Goal: Information Seeking & Learning: Learn about a topic

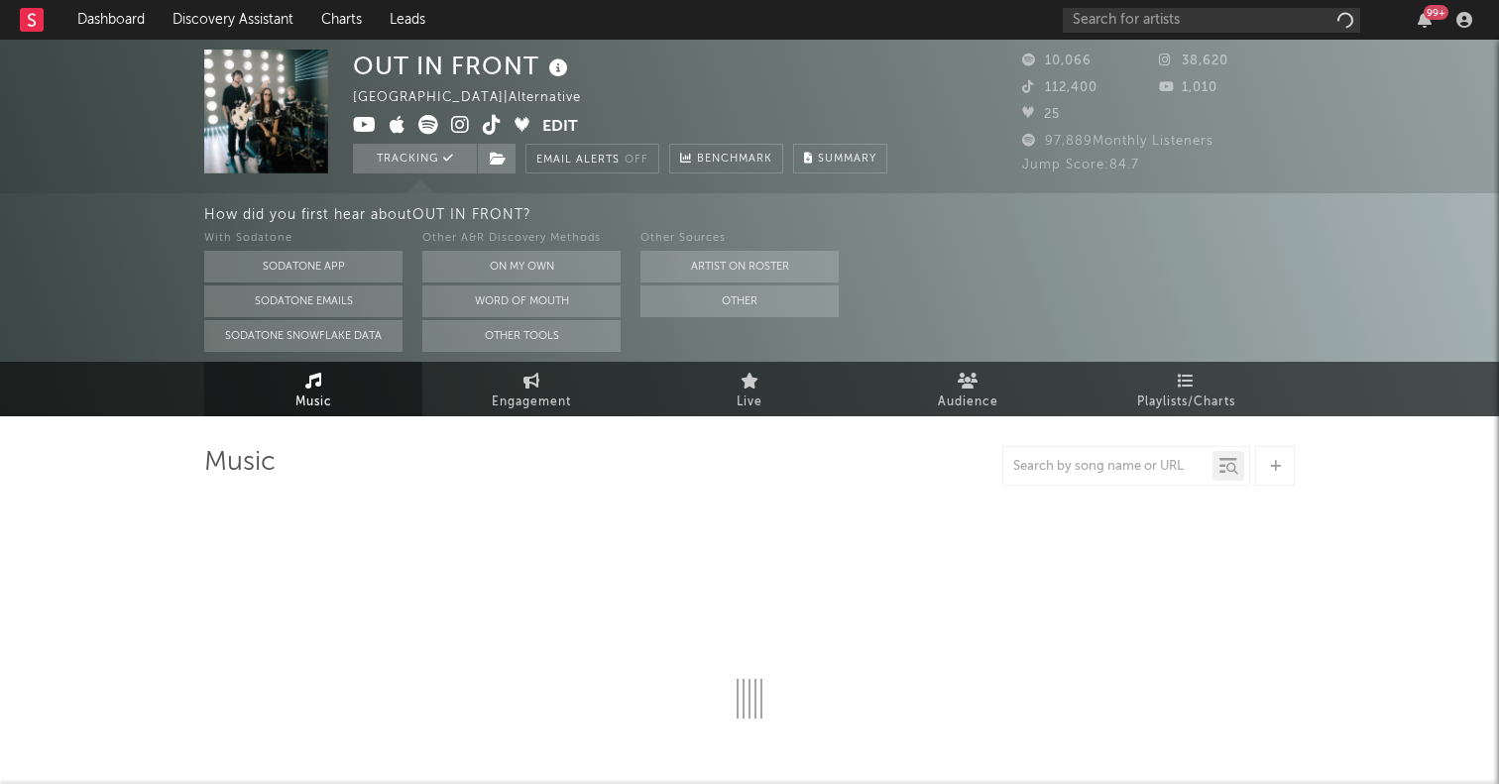
select select "6m"
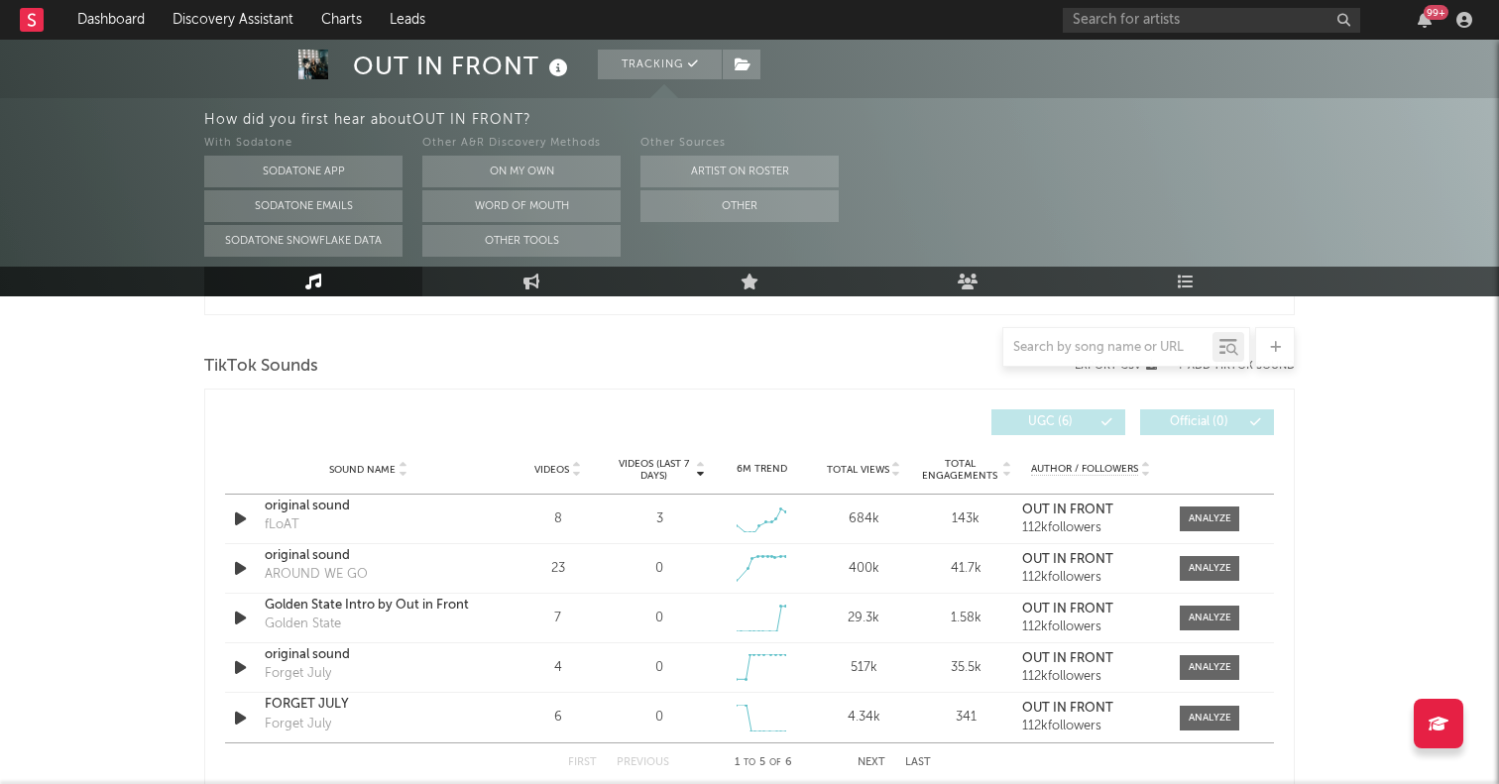
scroll to position [1349, 0]
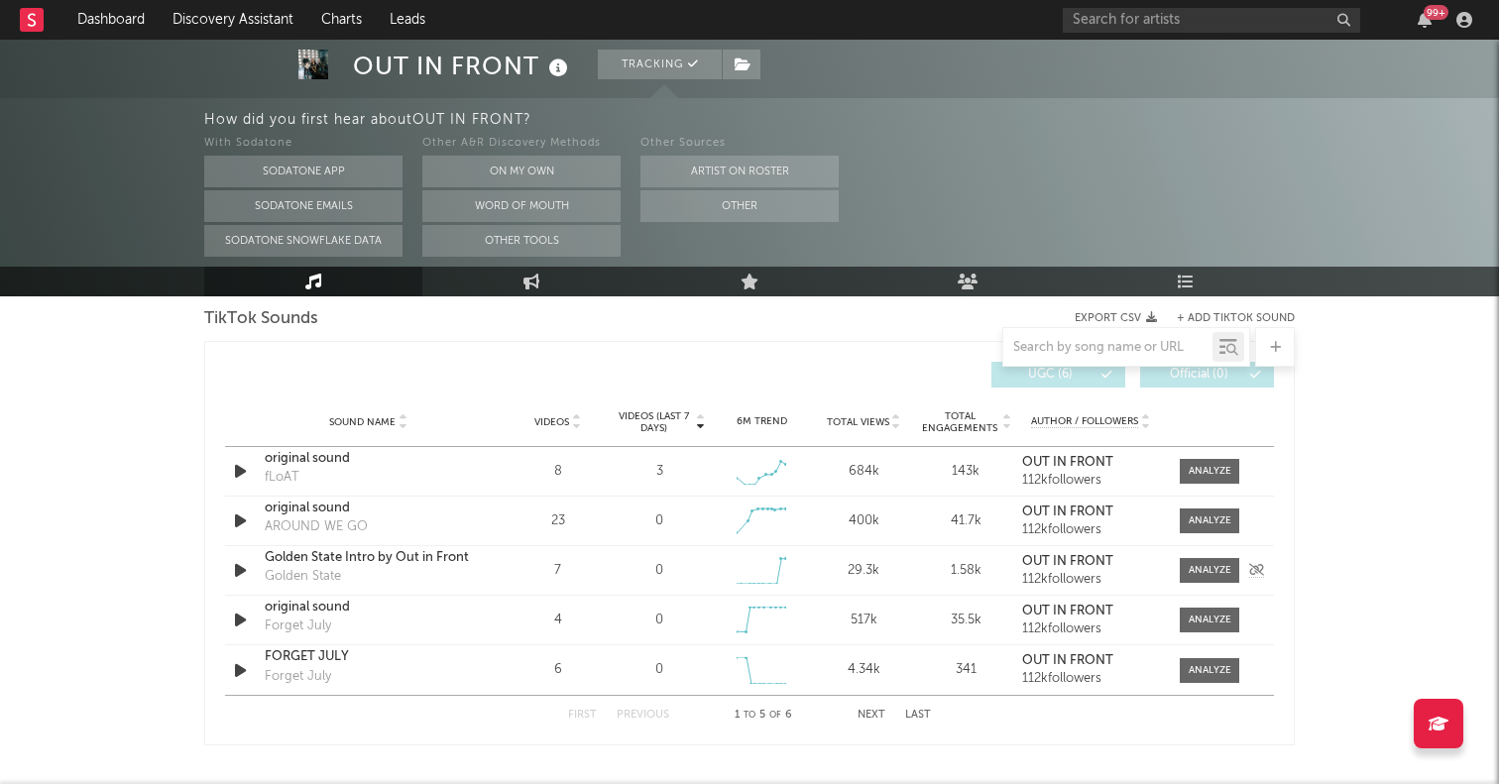
click at [241, 569] on icon "button" at bounding box center [240, 570] width 21 height 25
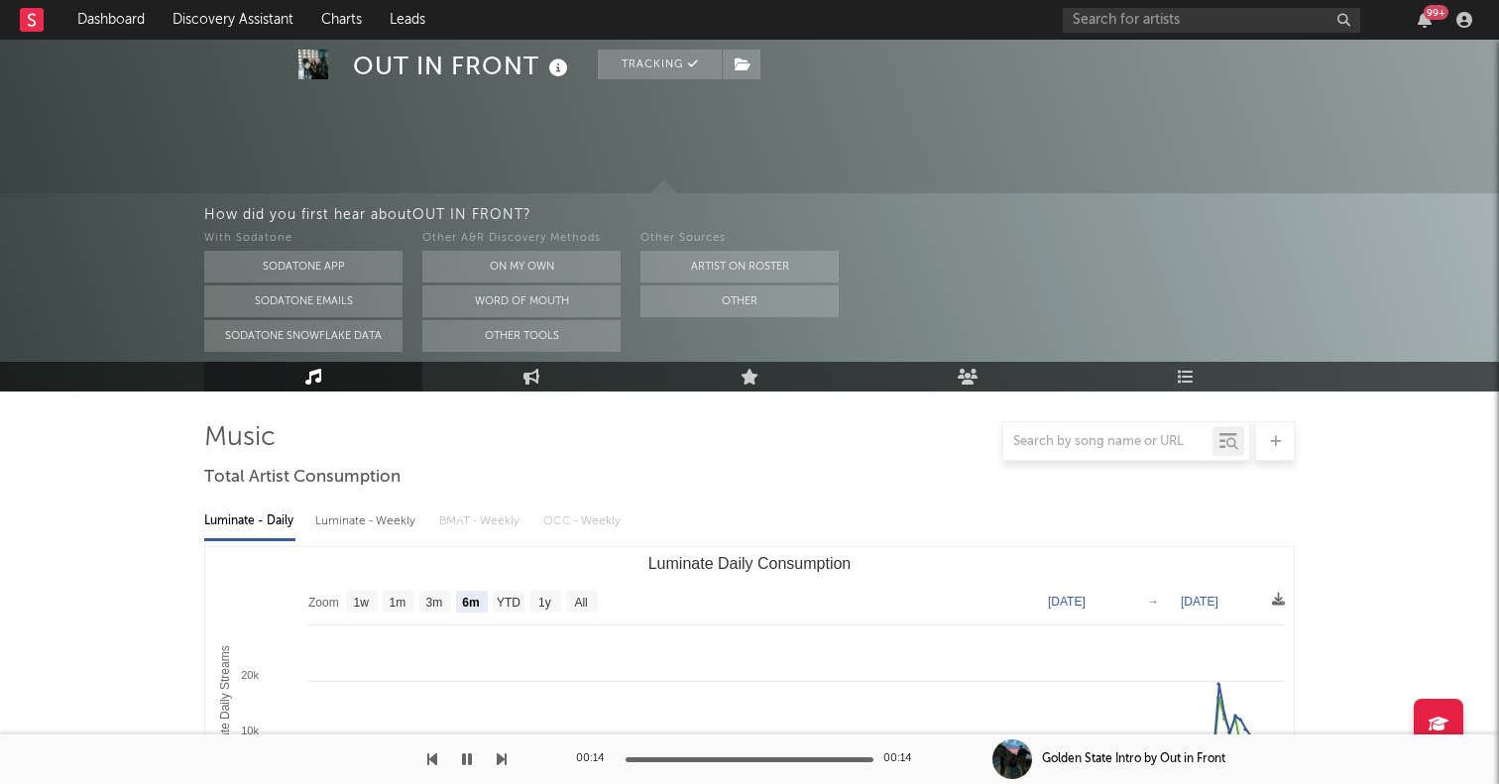
scroll to position [0, 0]
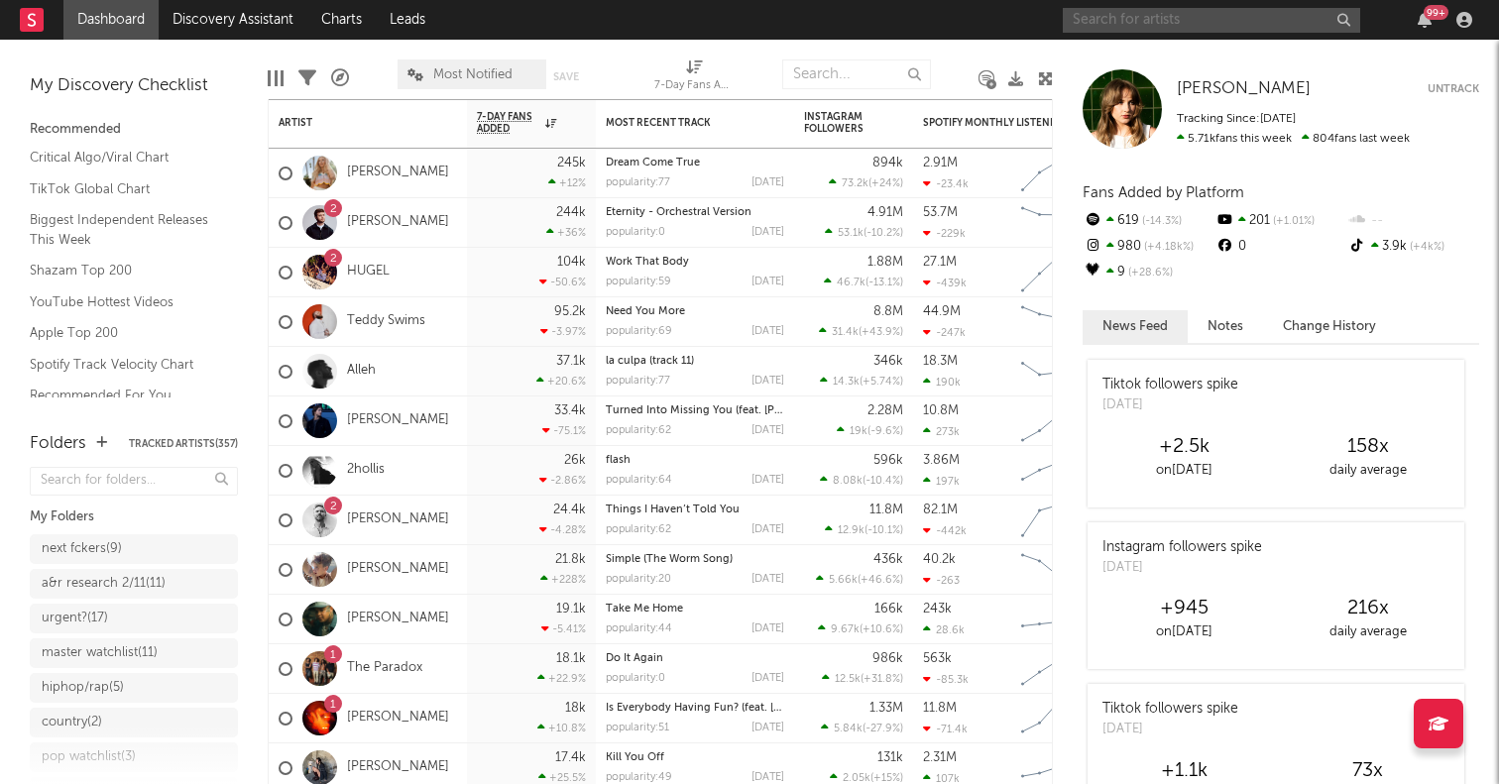
click at [1228, 17] on input "text" at bounding box center [1212, 20] width 298 height 25
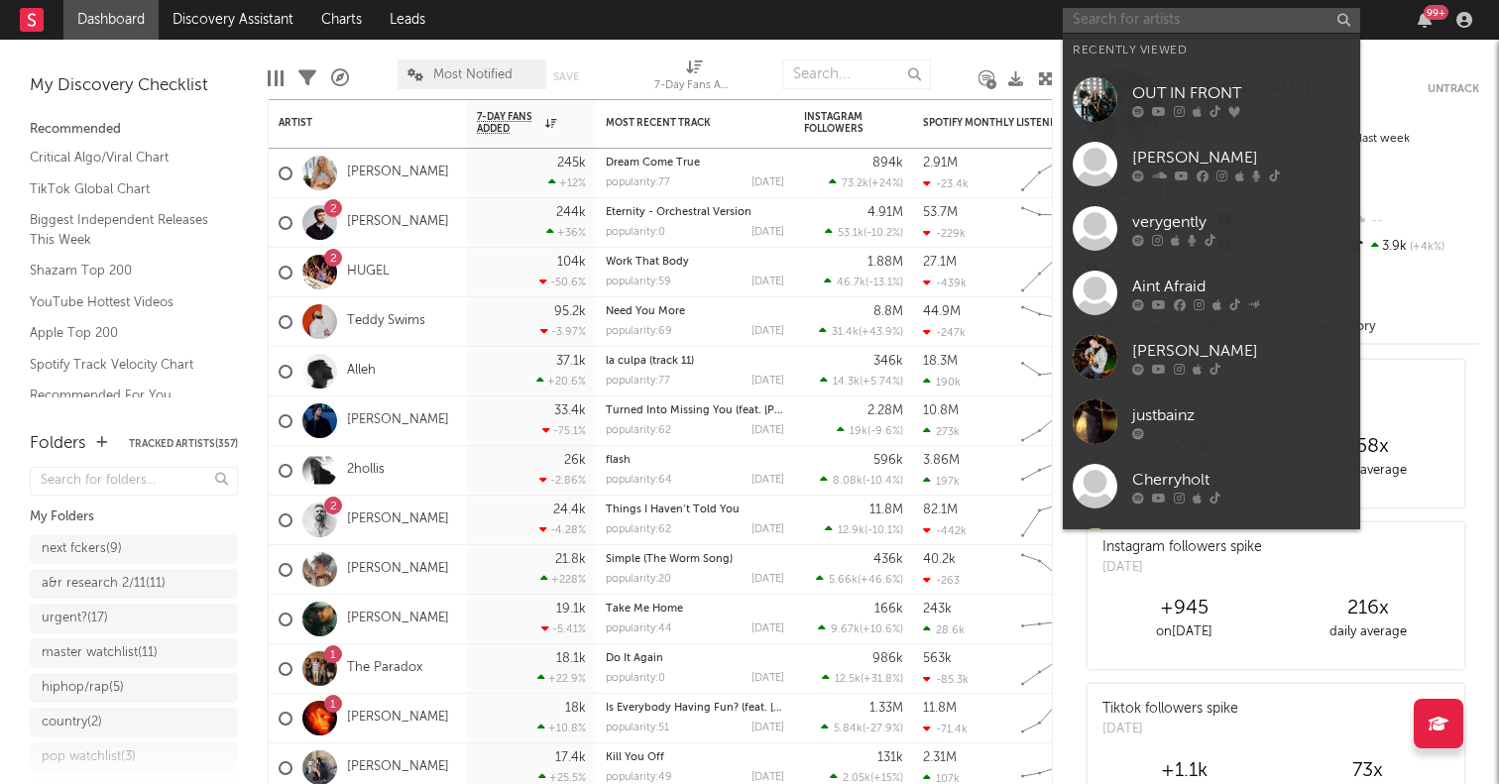
paste input "Nasier"
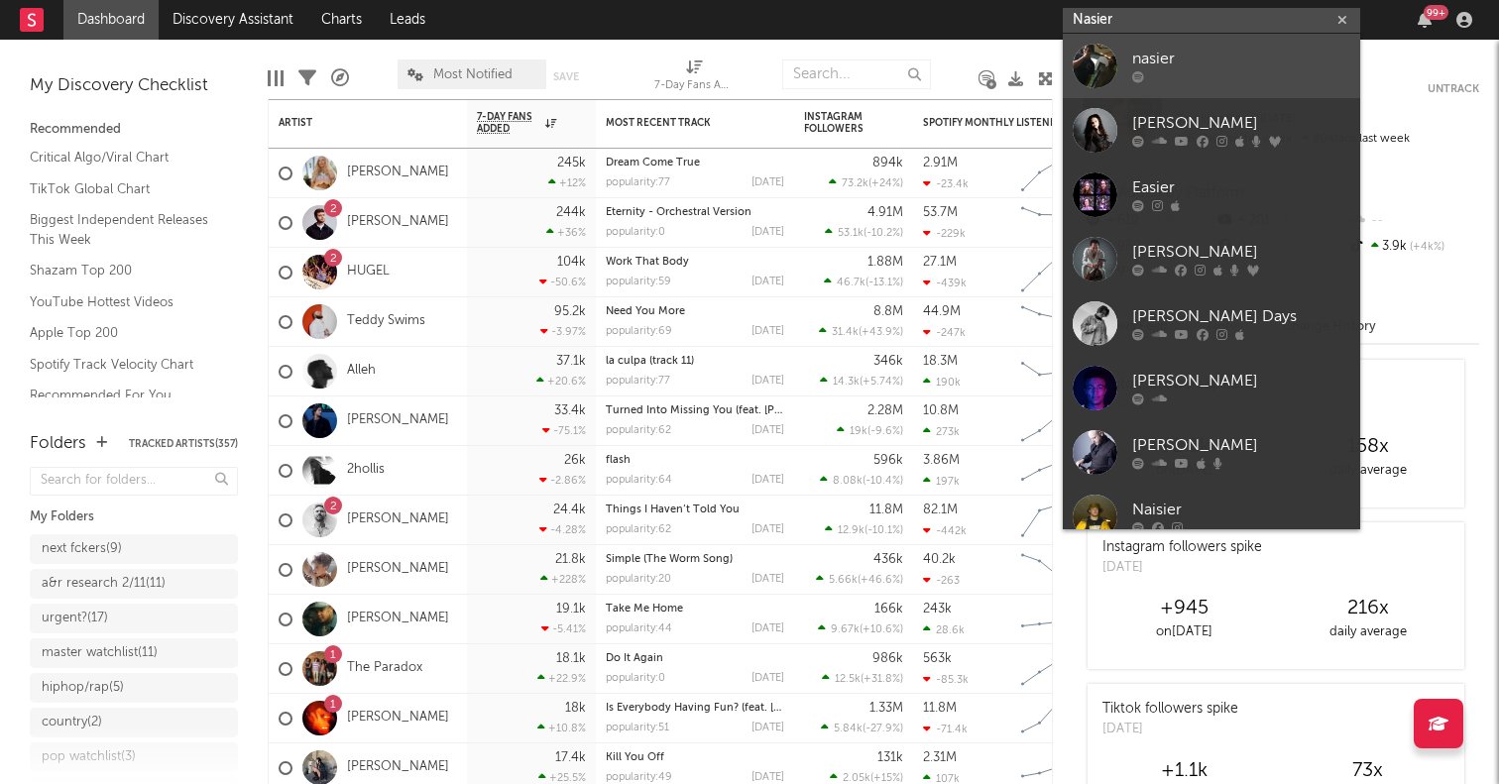
type input "Nasier"
click at [1104, 72] on div at bounding box center [1095, 66] width 45 height 45
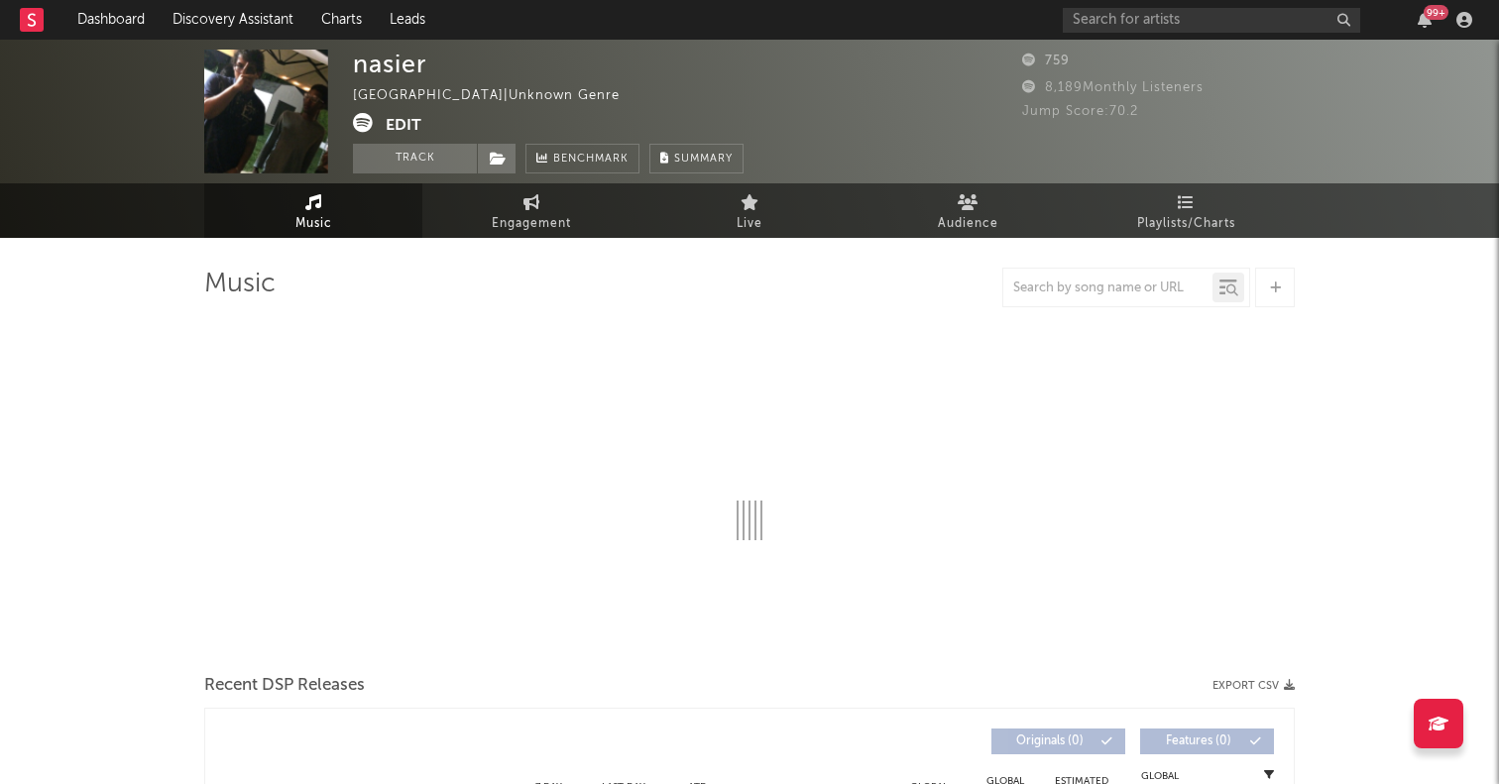
select select "1w"
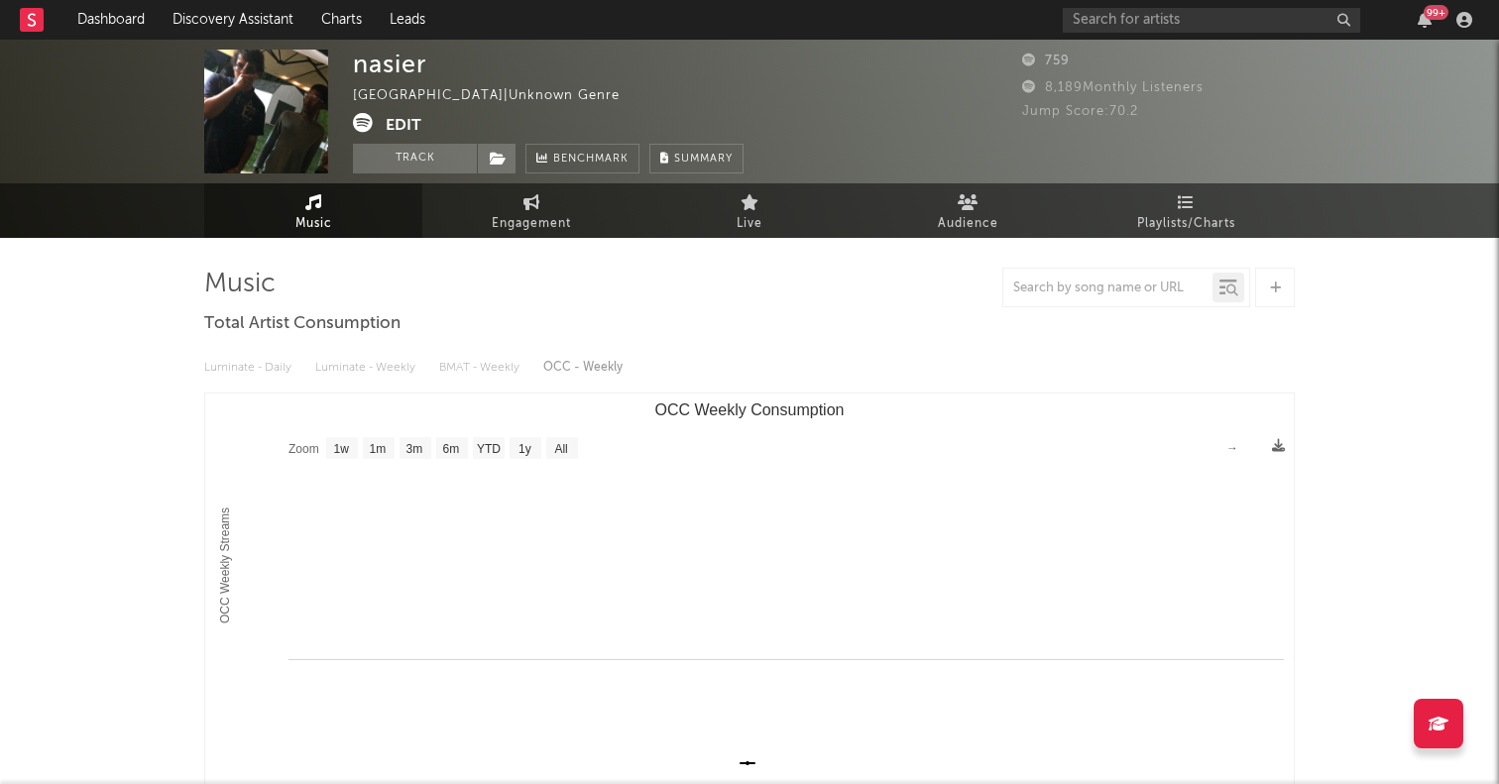
click at [365, 126] on icon at bounding box center [363, 123] width 20 height 20
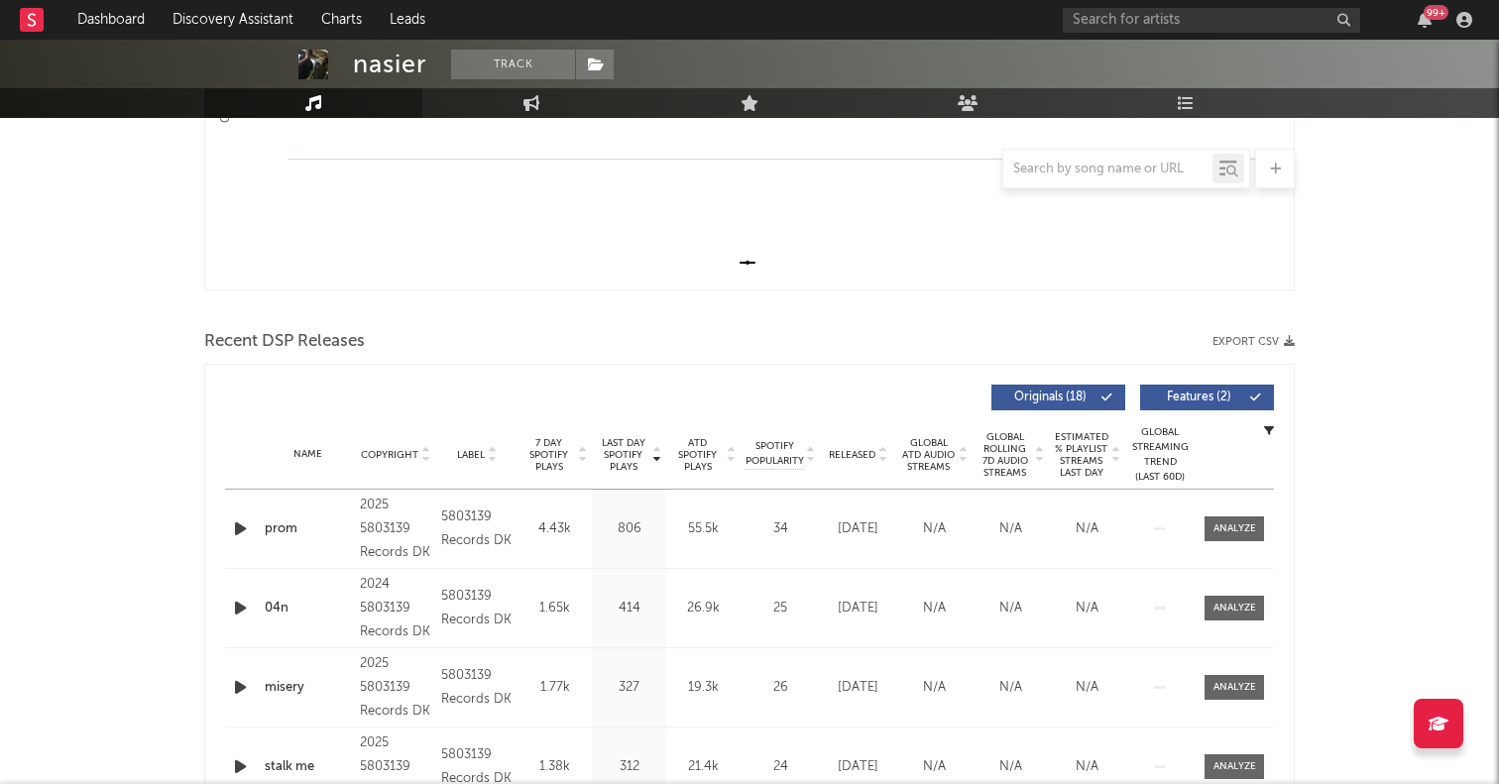
scroll to position [685, 0]
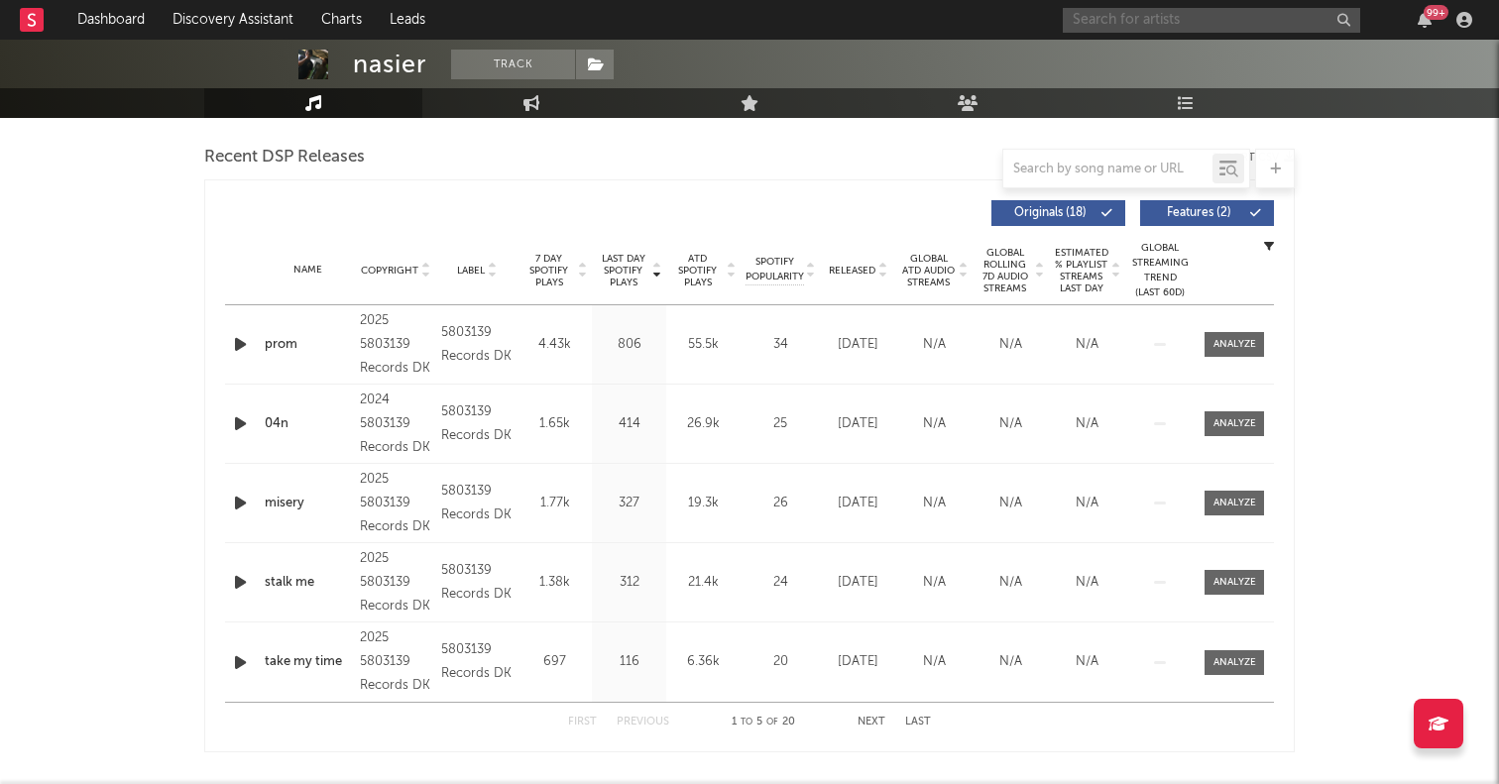
click at [1189, 32] on input "text" at bounding box center [1212, 20] width 298 height 25
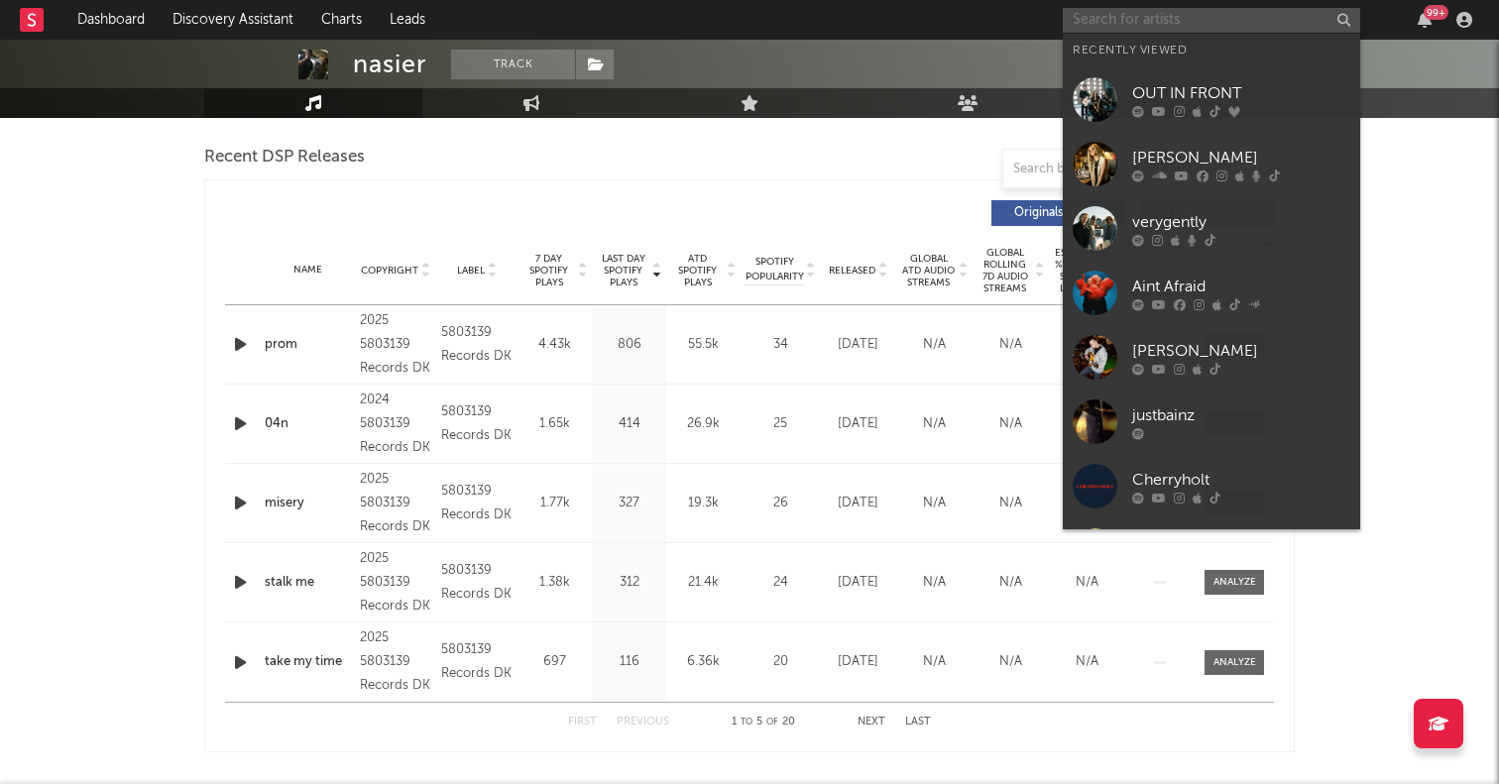
paste input "[URL][DOMAIN_NAME]"
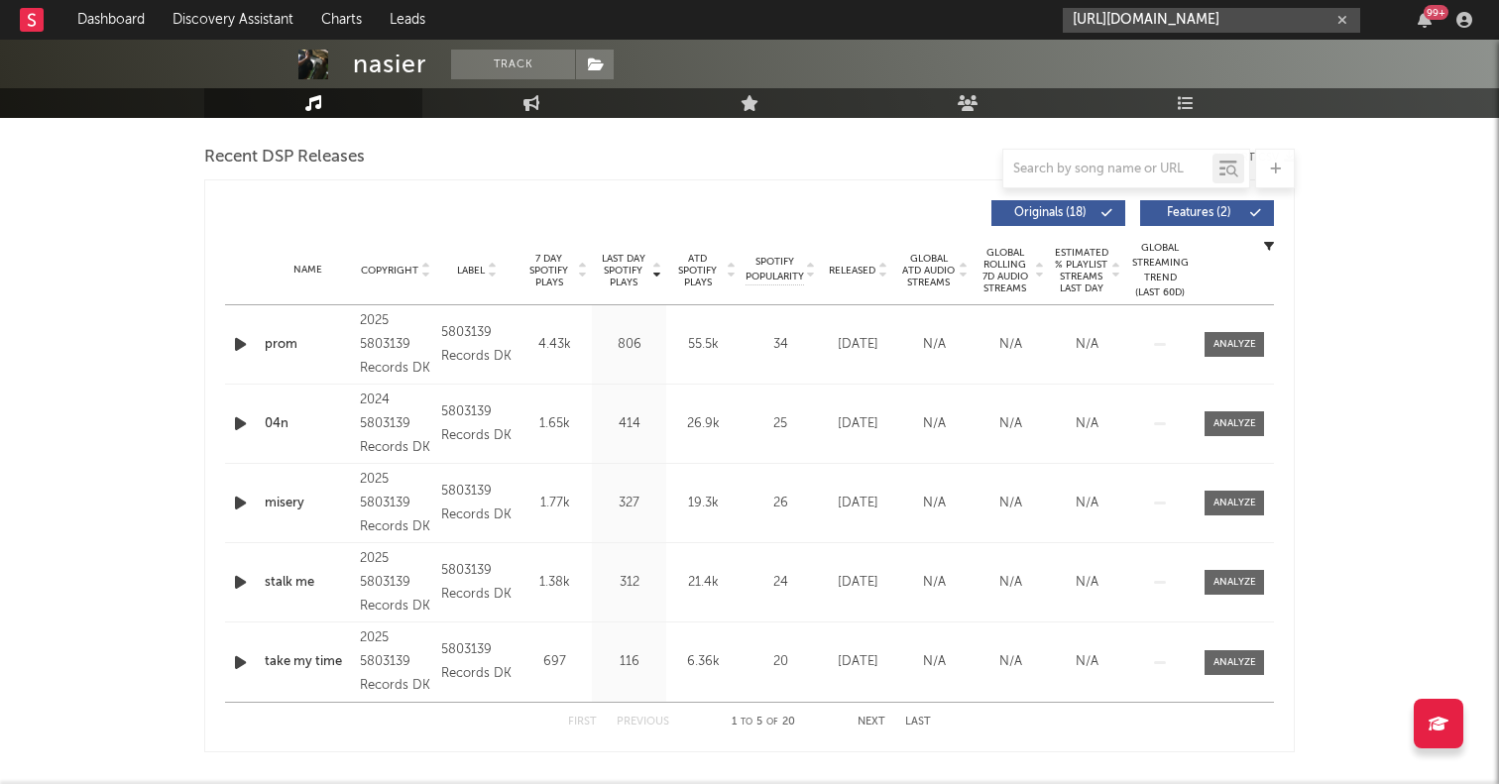
click at [1114, 19] on input "[URL][DOMAIN_NAME]" at bounding box center [1212, 20] width 298 height 25
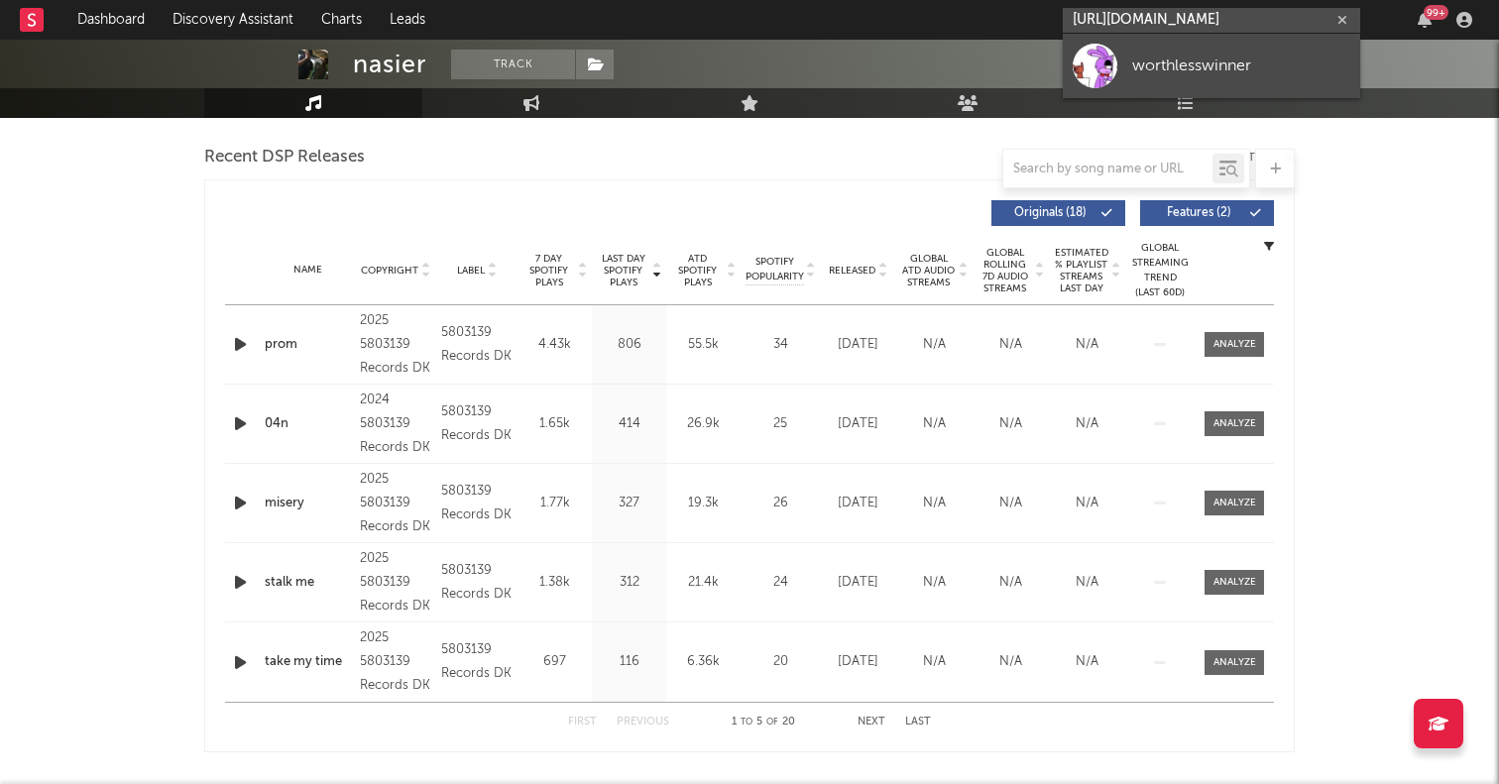
type input "[URL][DOMAIN_NAME]"
click at [1110, 50] on div at bounding box center [1095, 66] width 45 height 45
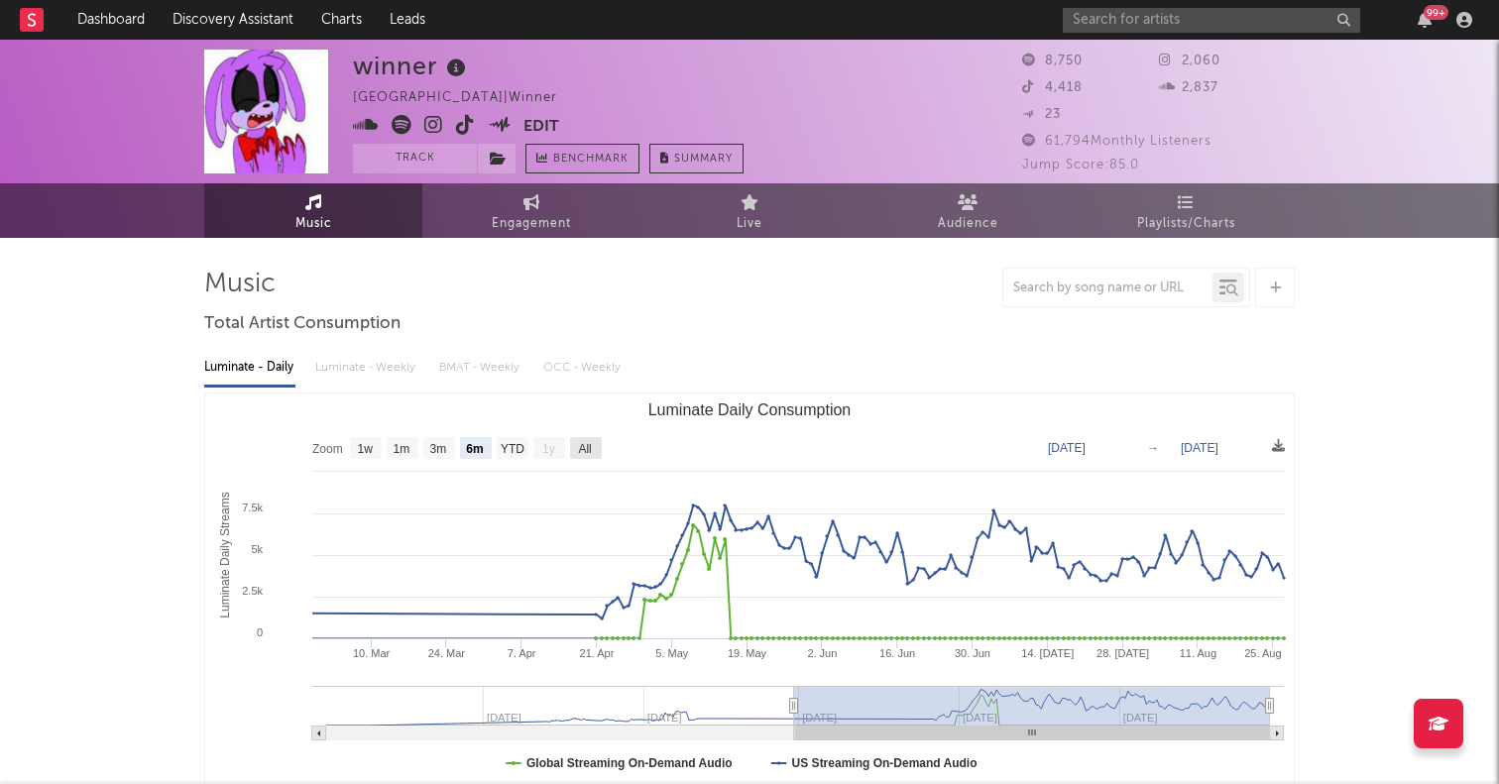
click at [585, 447] on text "All" at bounding box center [584, 449] width 13 height 14
select select "All"
type input "[DATE]"
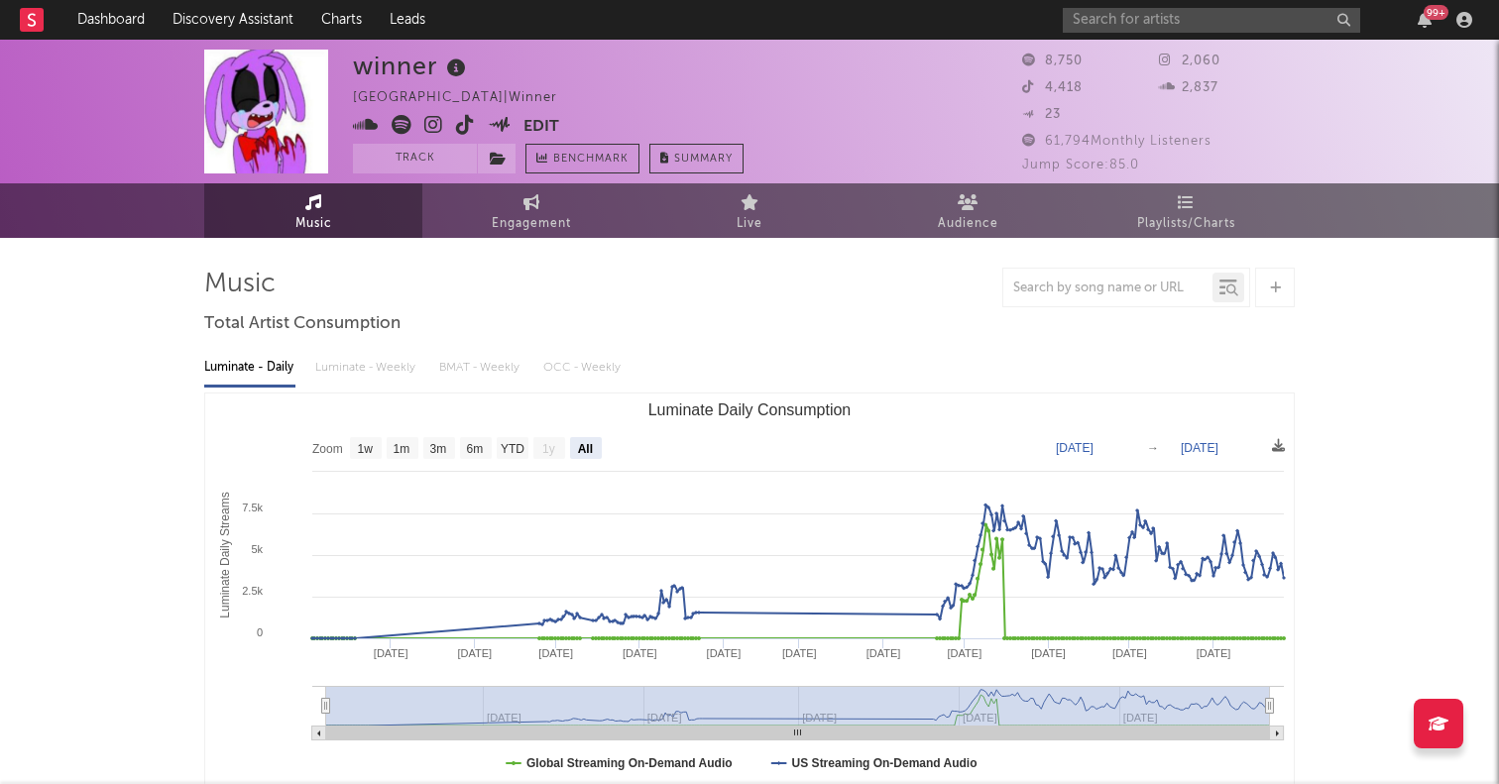
click at [407, 128] on icon at bounding box center [402, 125] width 20 height 20
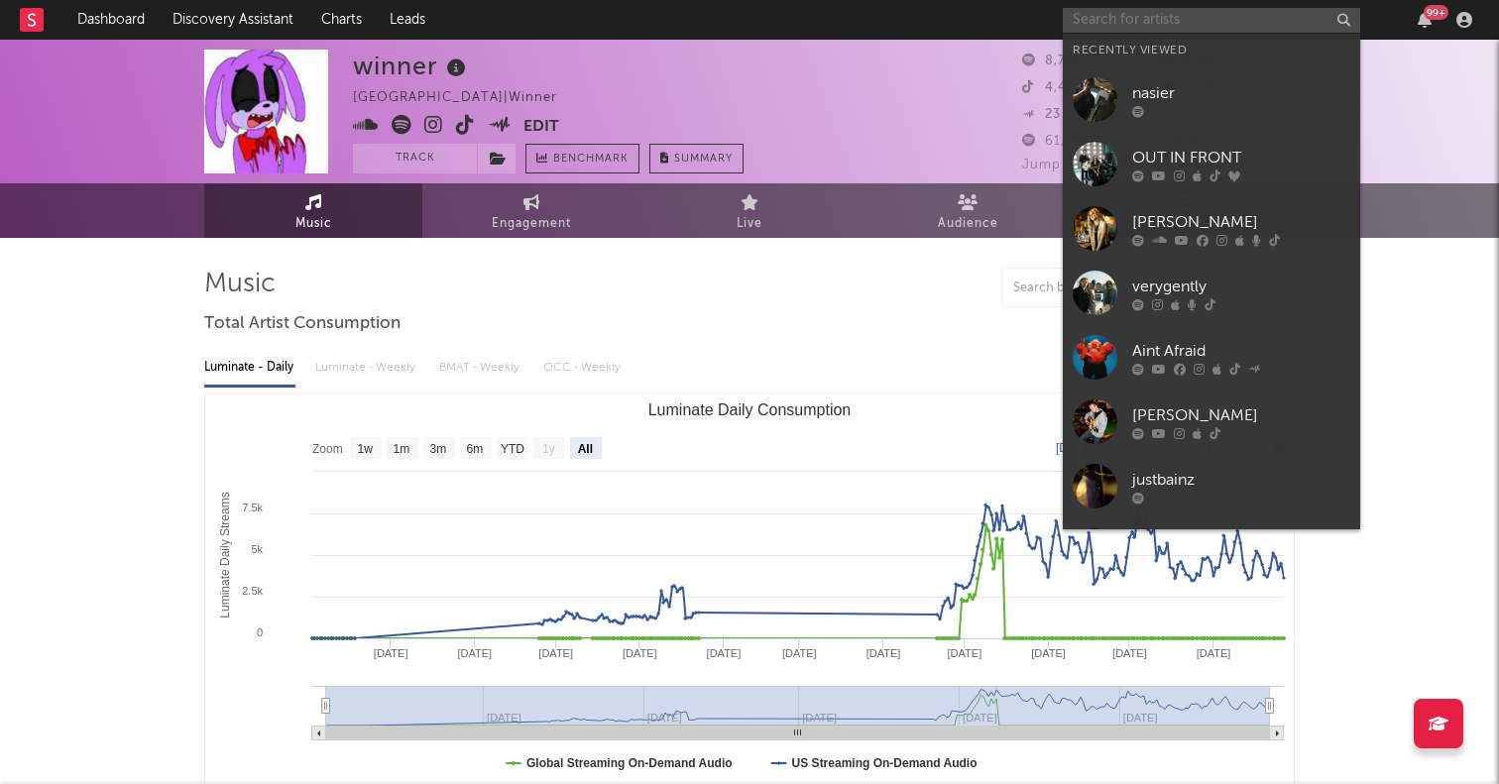
click at [1103, 20] on input "text" at bounding box center [1212, 20] width 298 height 25
paste input "mp3beige"
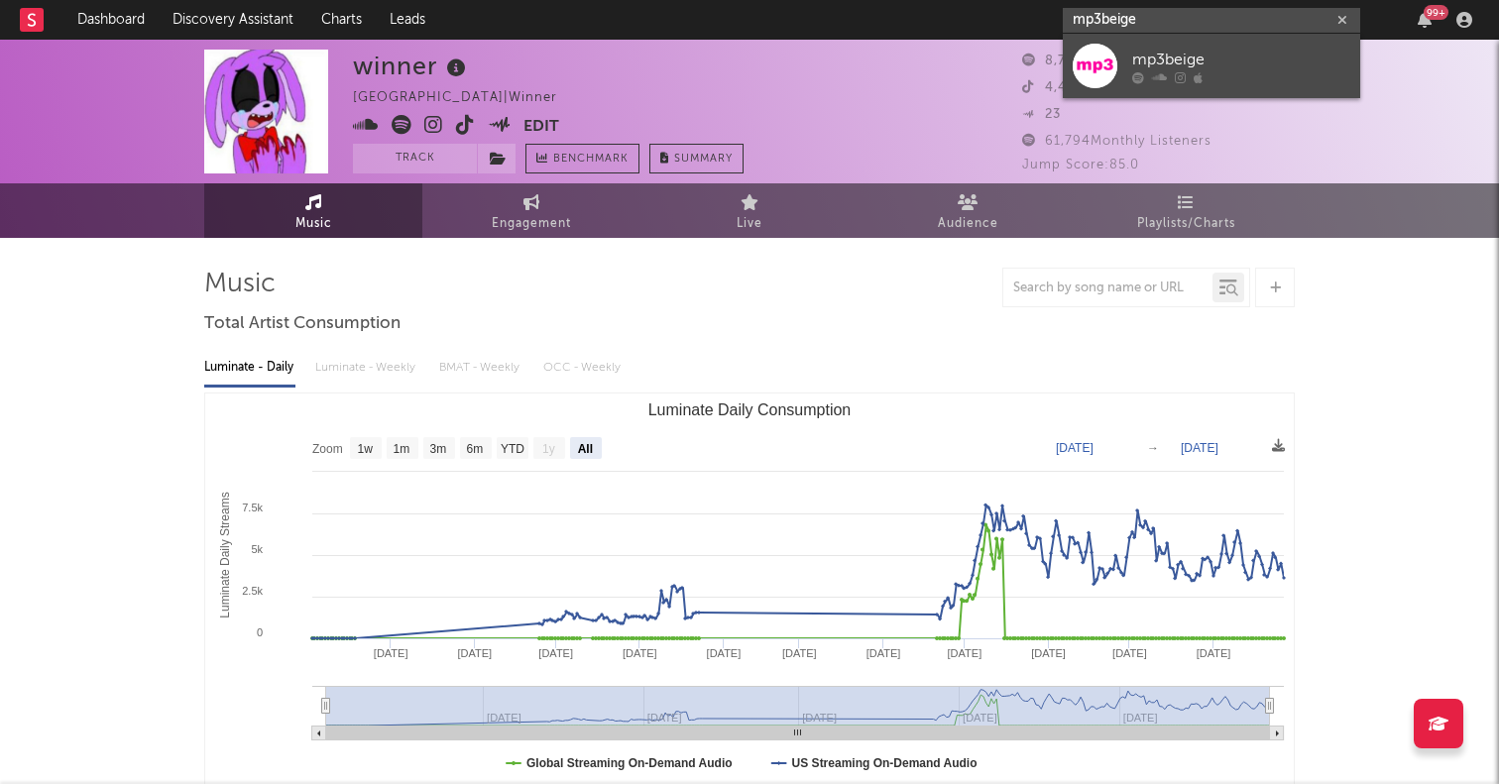
type input "mp3beige"
click at [1102, 70] on div at bounding box center [1095, 66] width 45 height 45
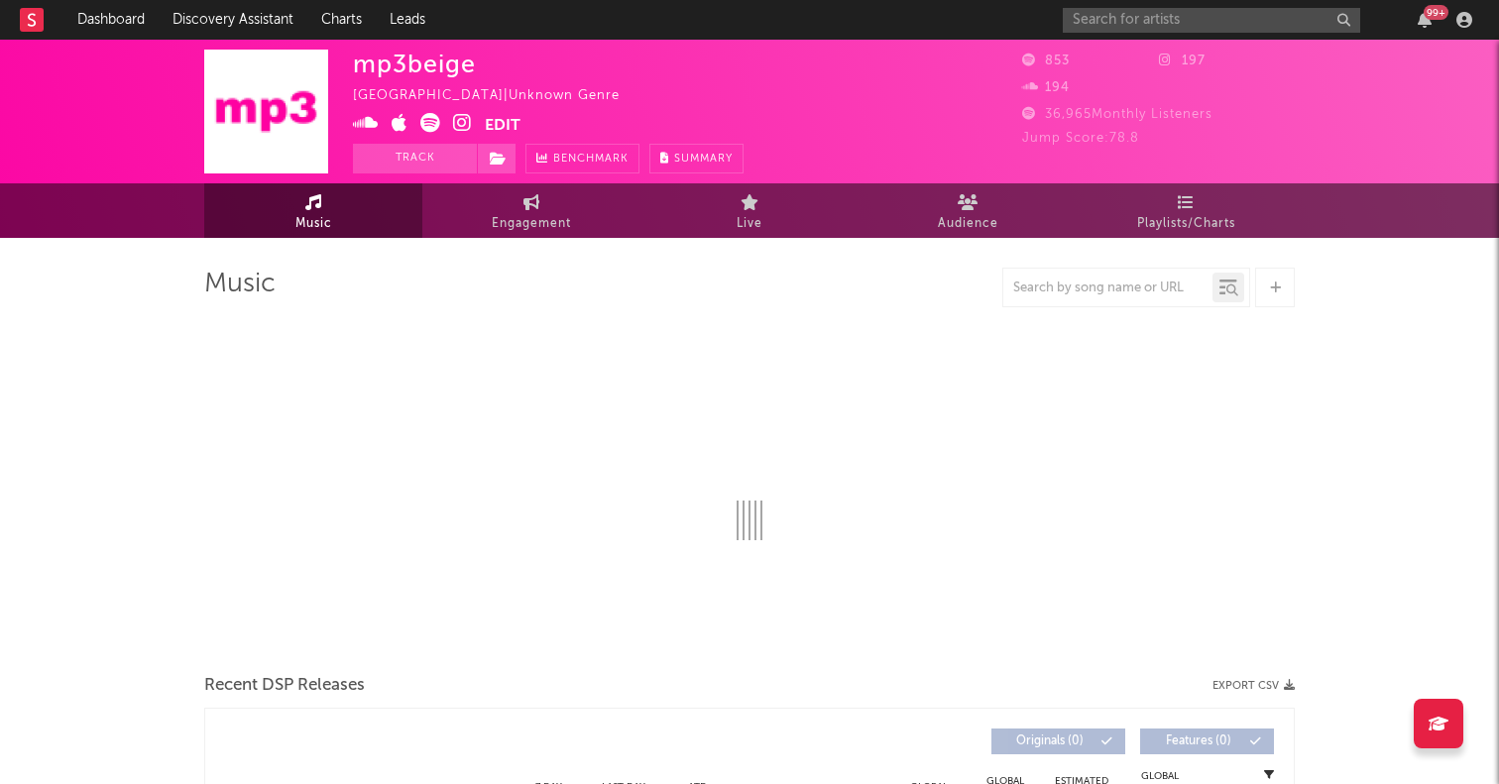
select select "1w"
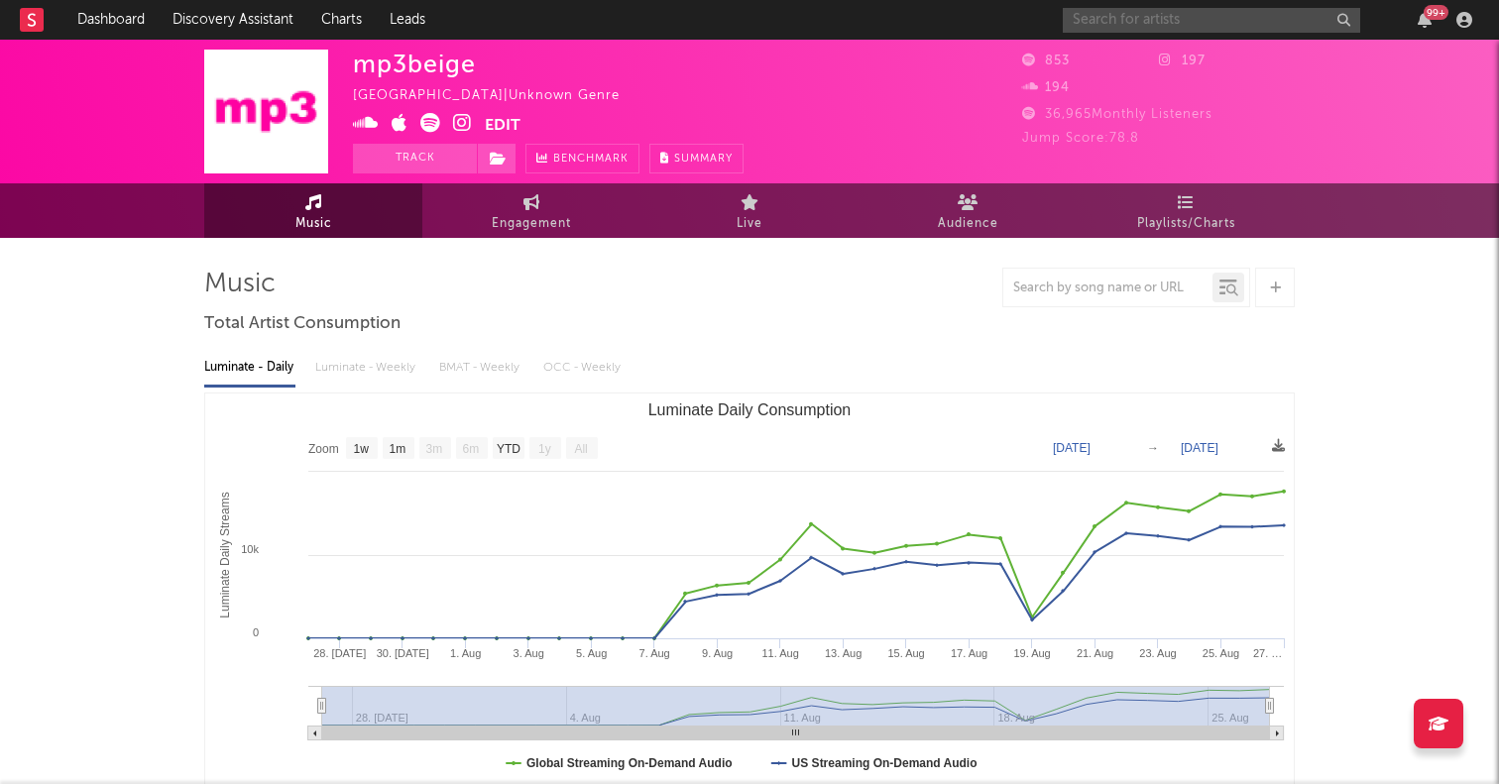
click at [1096, 16] on input "text" at bounding box center [1212, 20] width 298 height 25
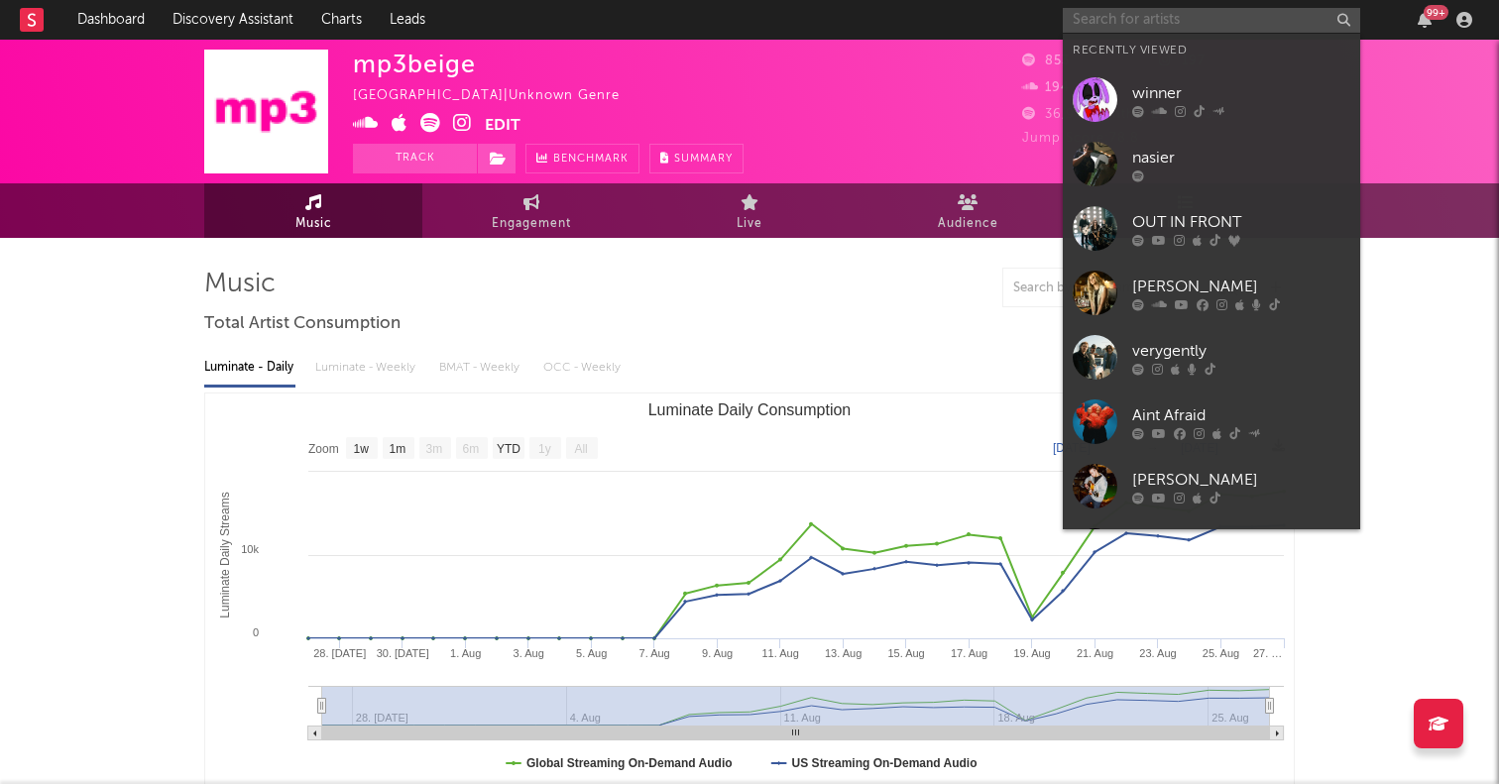
paste input "[URL][DOMAIN_NAME][DOMAIN_NAME][PERSON_NAME]"
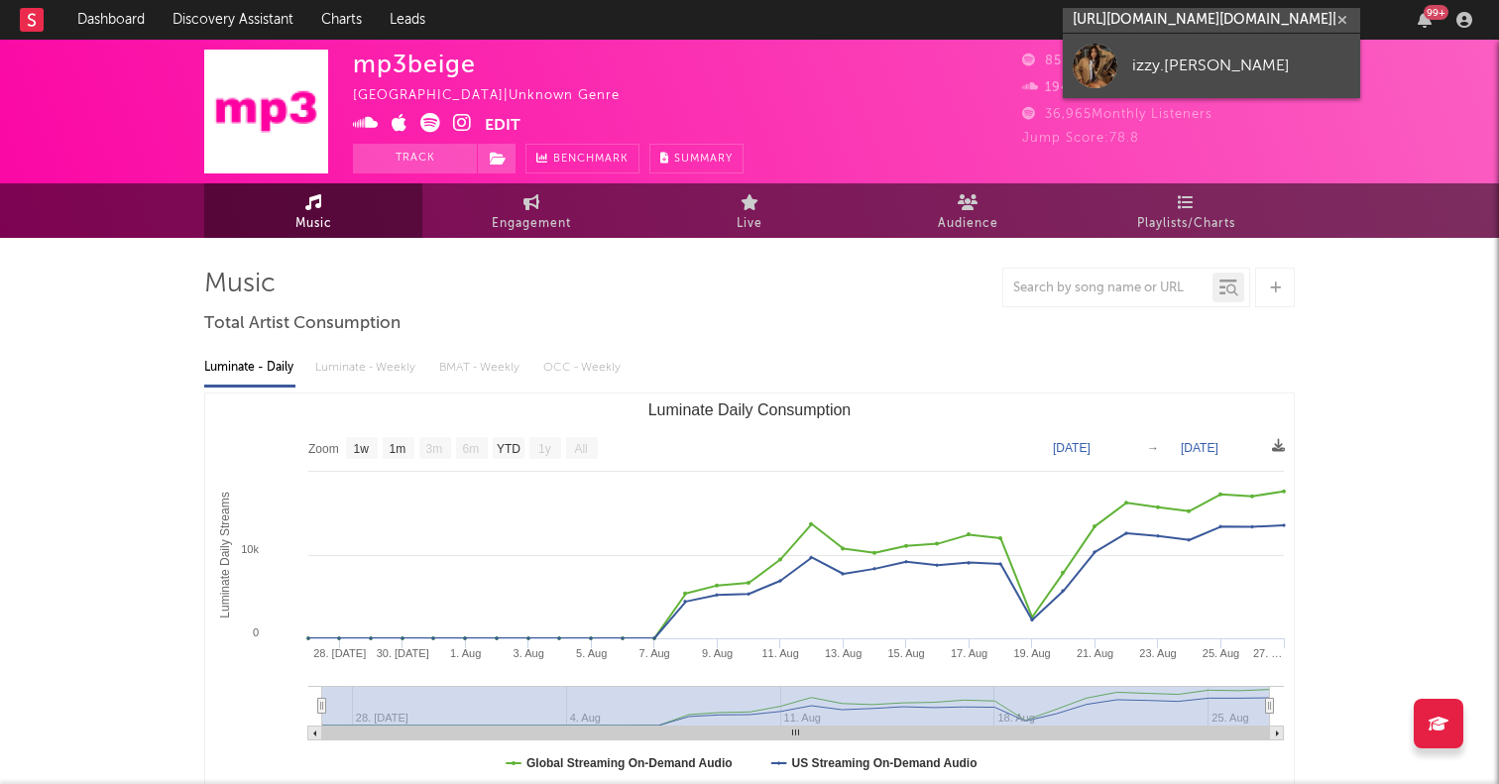
type input "[URL][DOMAIN_NAME][DOMAIN_NAME][PERSON_NAME]"
click at [1089, 71] on div at bounding box center [1095, 66] width 45 height 45
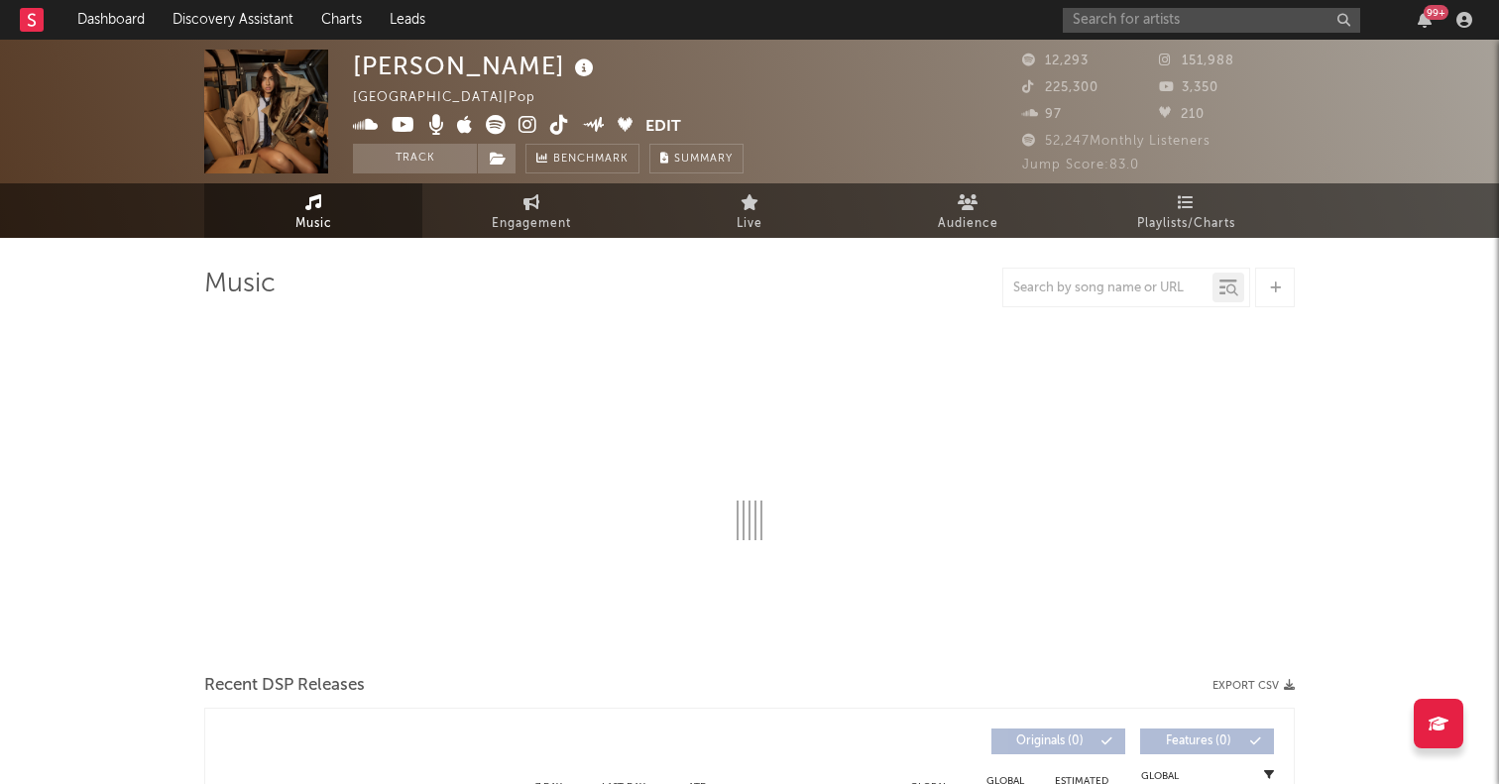
select select "6m"
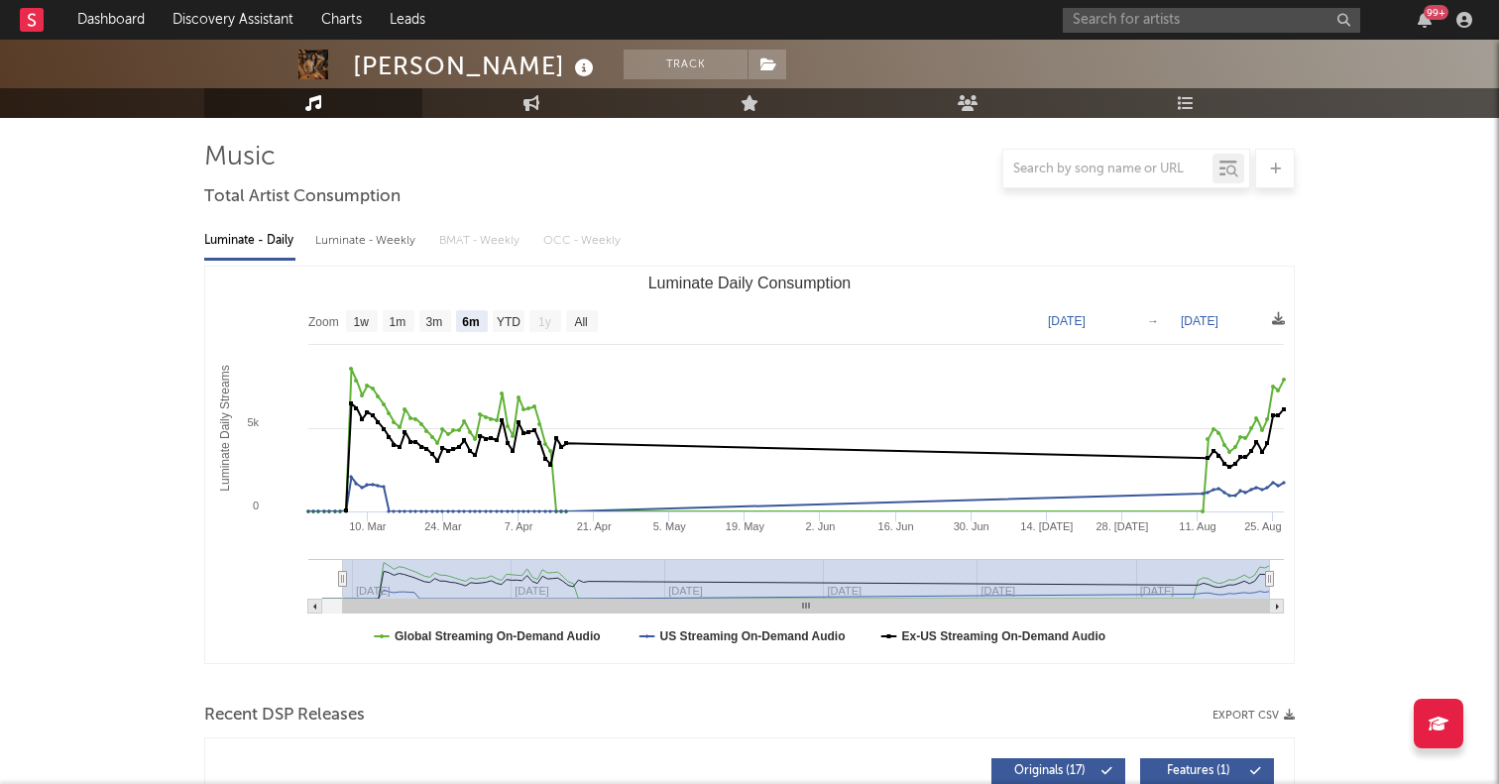
scroll to position [268, 0]
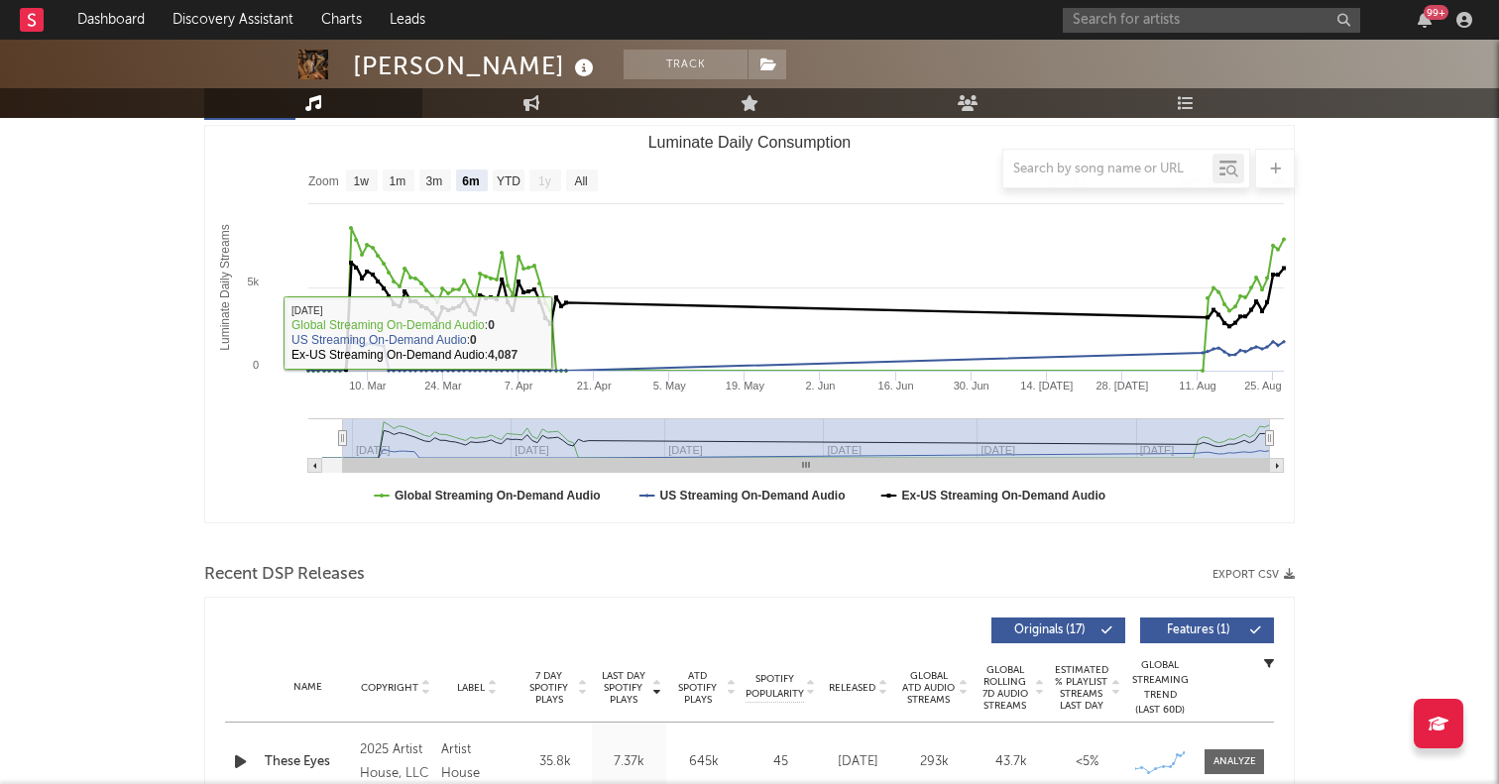
click at [577, 178] on div at bounding box center [749, 169] width 1091 height 40
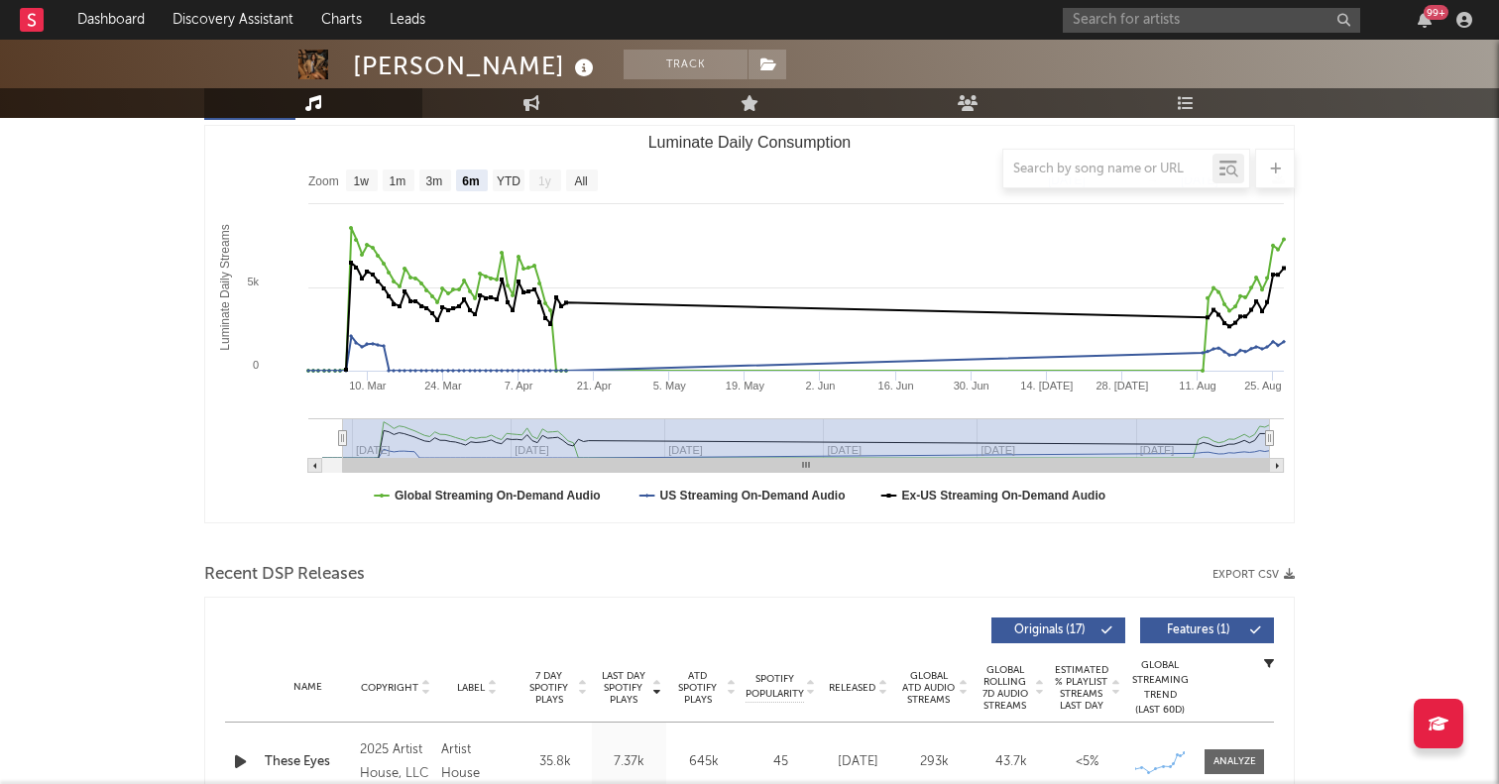
click at [577, 178] on div at bounding box center [749, 169] width 1091 height 40
click at [588, 180] on div at bounding box center [749, 169] width 1091 height 40
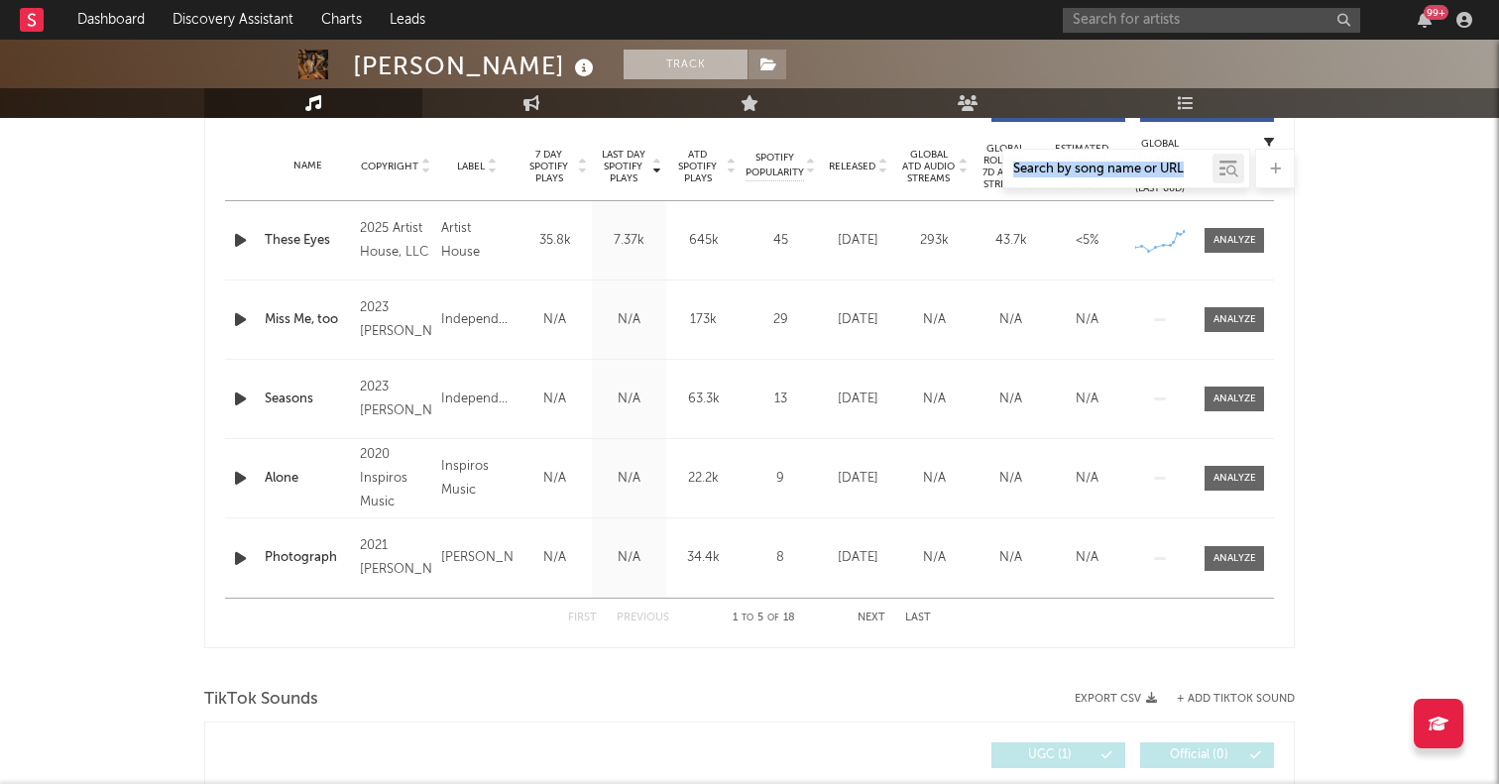
scroll to position [0, 0]
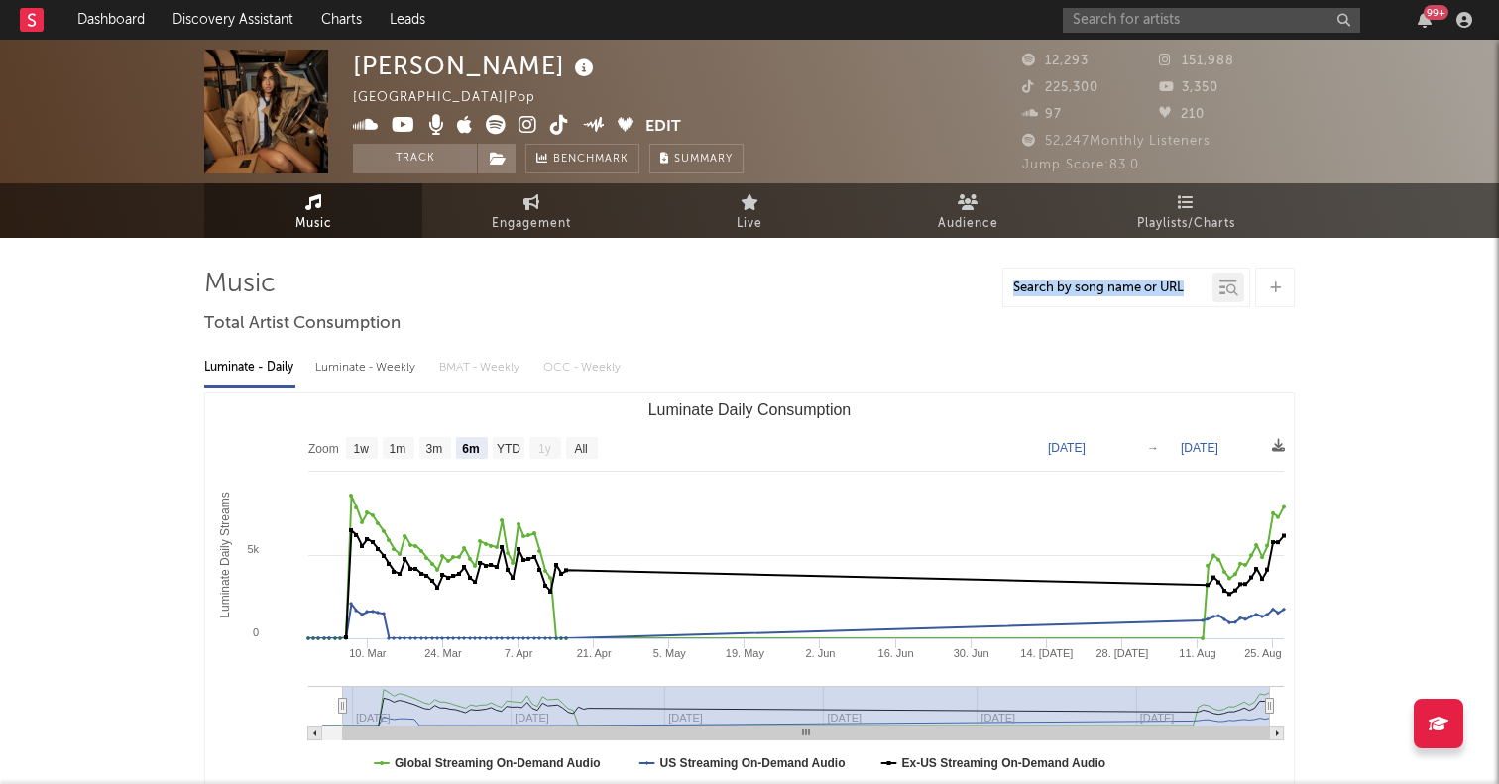
click at [503, 124] on icon at bounding box center [496, 125] width 20 height 20
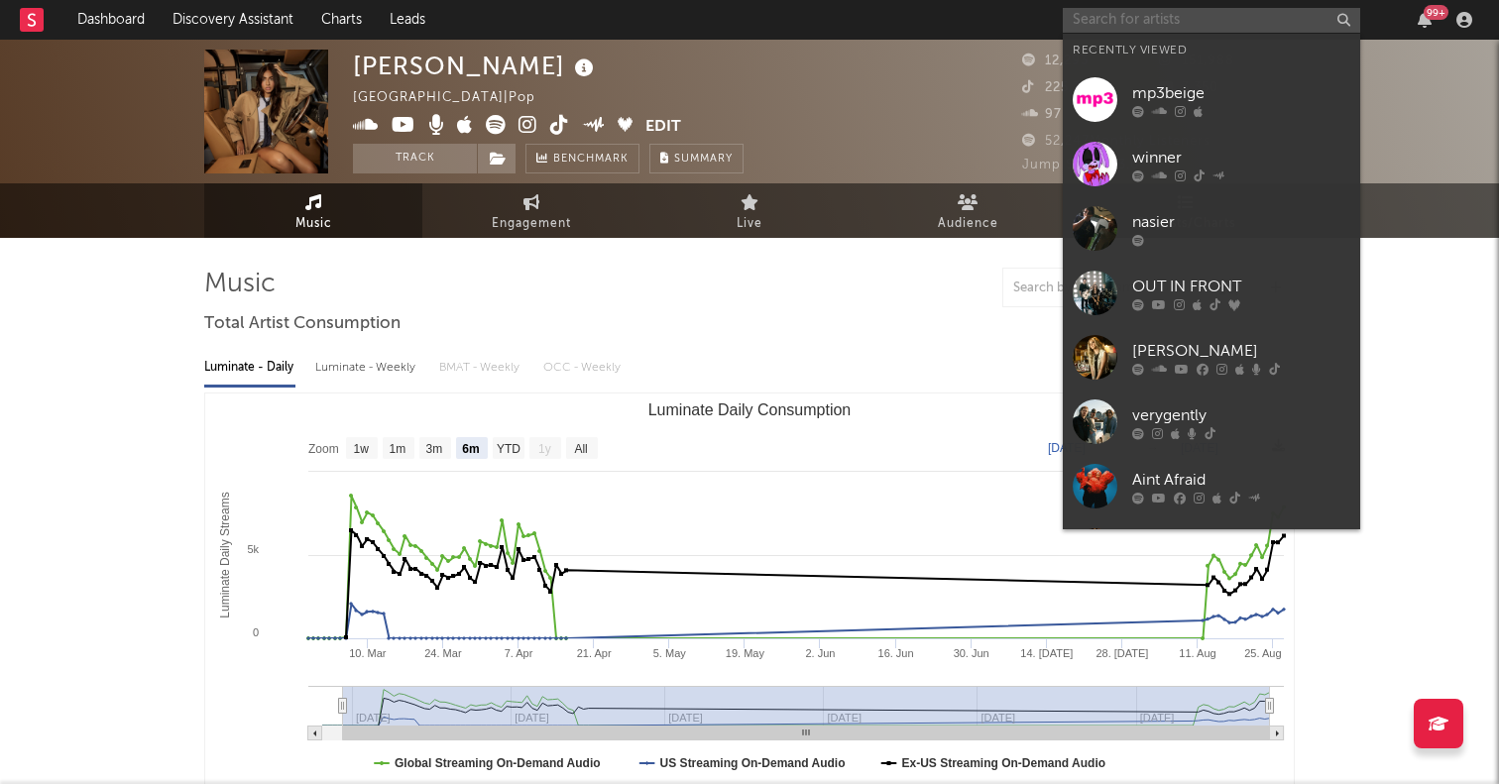
click at [1147, 15] on input "text" at bounding box center [1212, 20] width 298 height 25
paste input "S3nsi [PERSON_NAME]"
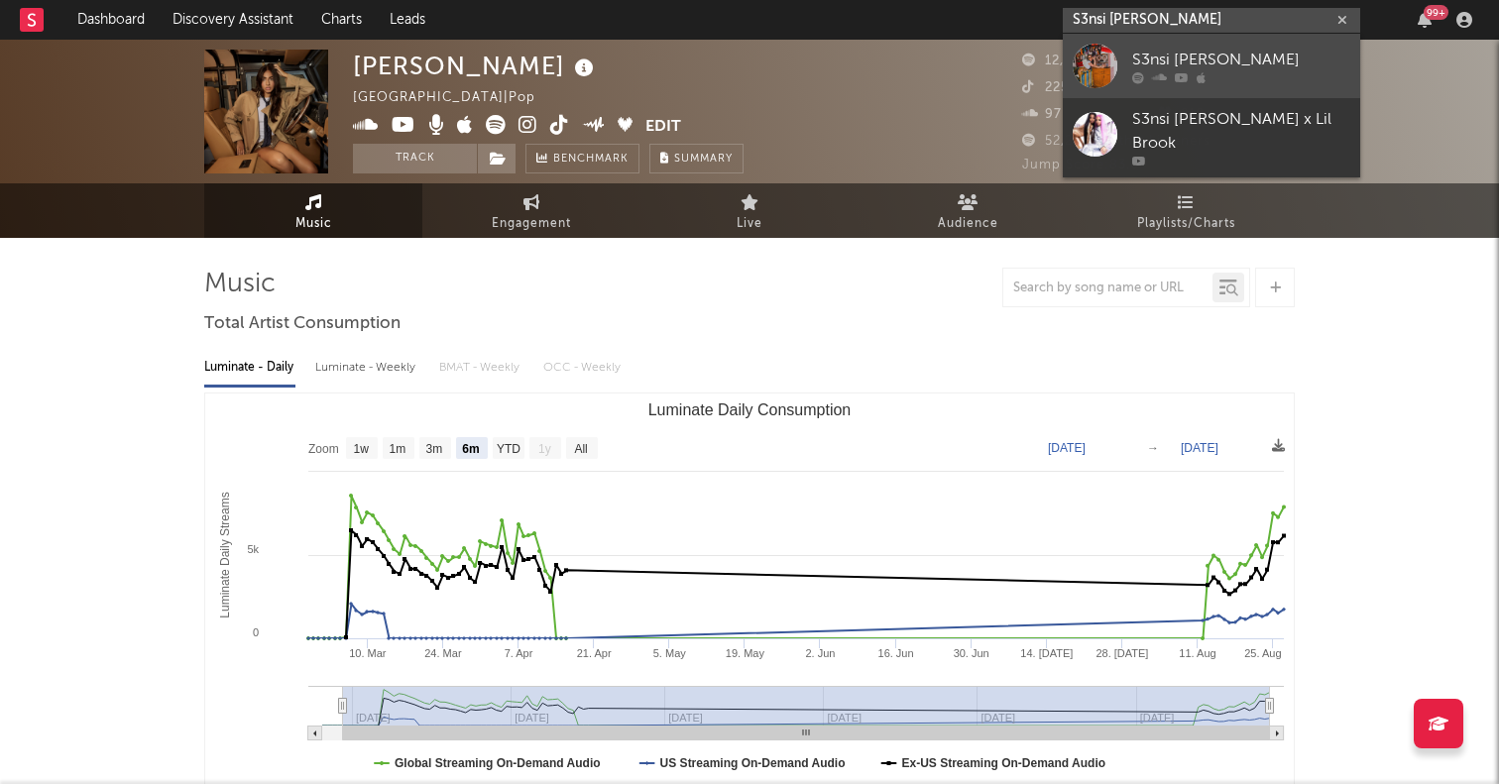
type input "S3nsi [PERSON_NAME]"
click at [1098, 67] on div at bounding box center [1095, 66] width 45 height 45
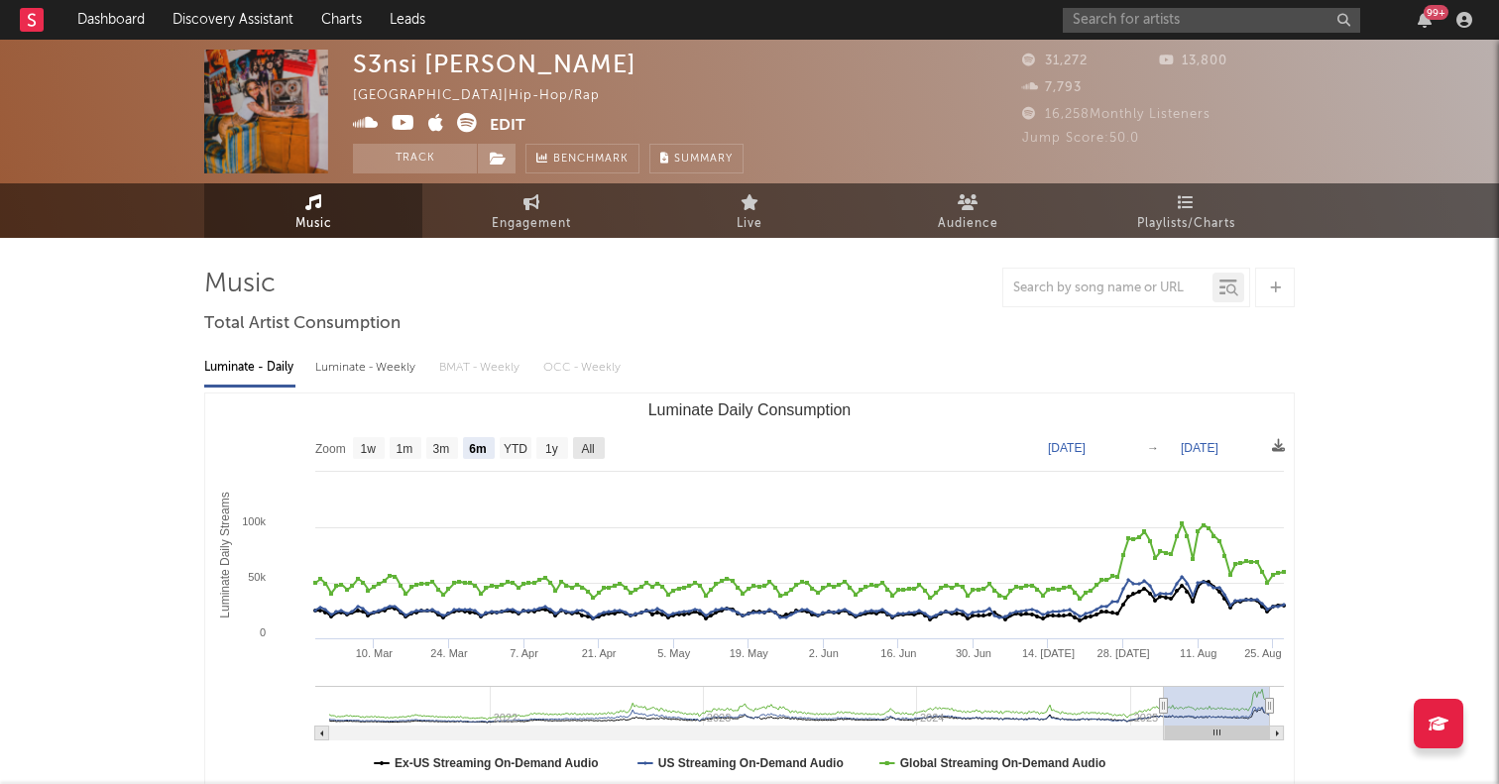
click at [591, 446] on text "All" at bounding box center [587, 449] width 13 height 14
select select "All"
type input "[DATE]"
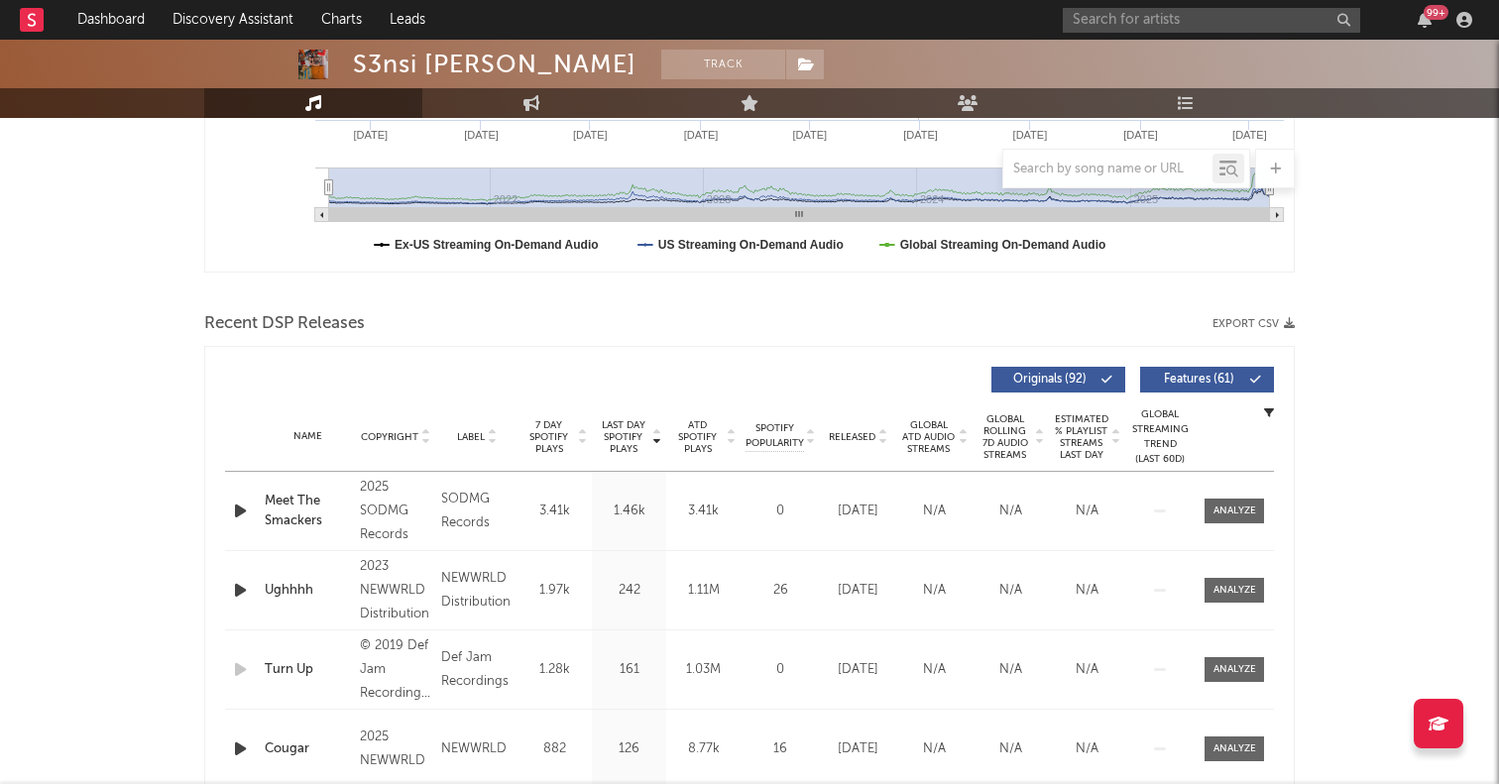
scroll to position [685, 0]
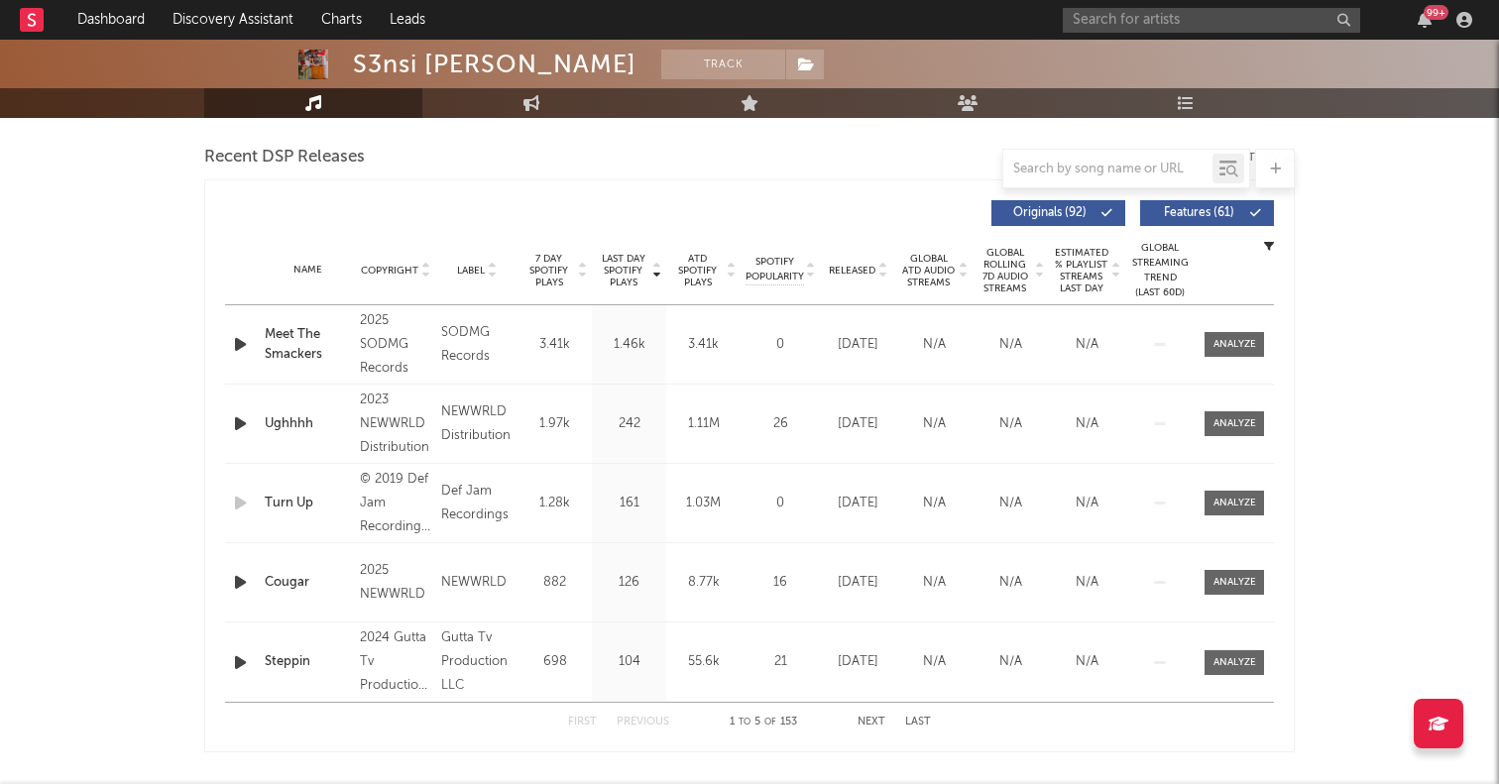
click at [862, 263] on div "Released" at bounding box center [858, 270] width 66 height 15
click at [562, 268] on span "7 Day Spotify Plays" at bounding box center [549, 271] width 53 height 36
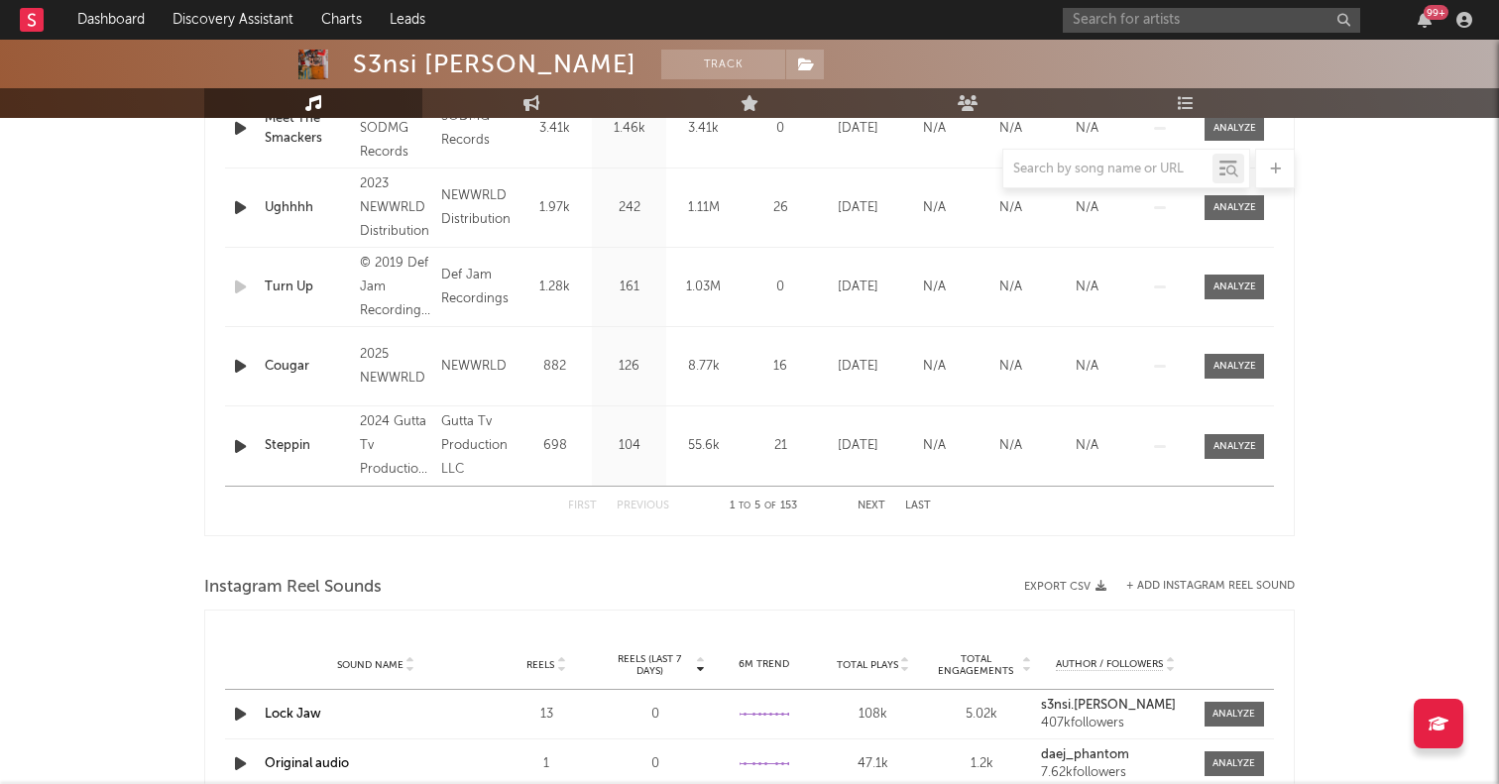
scroll to position [757, 0]
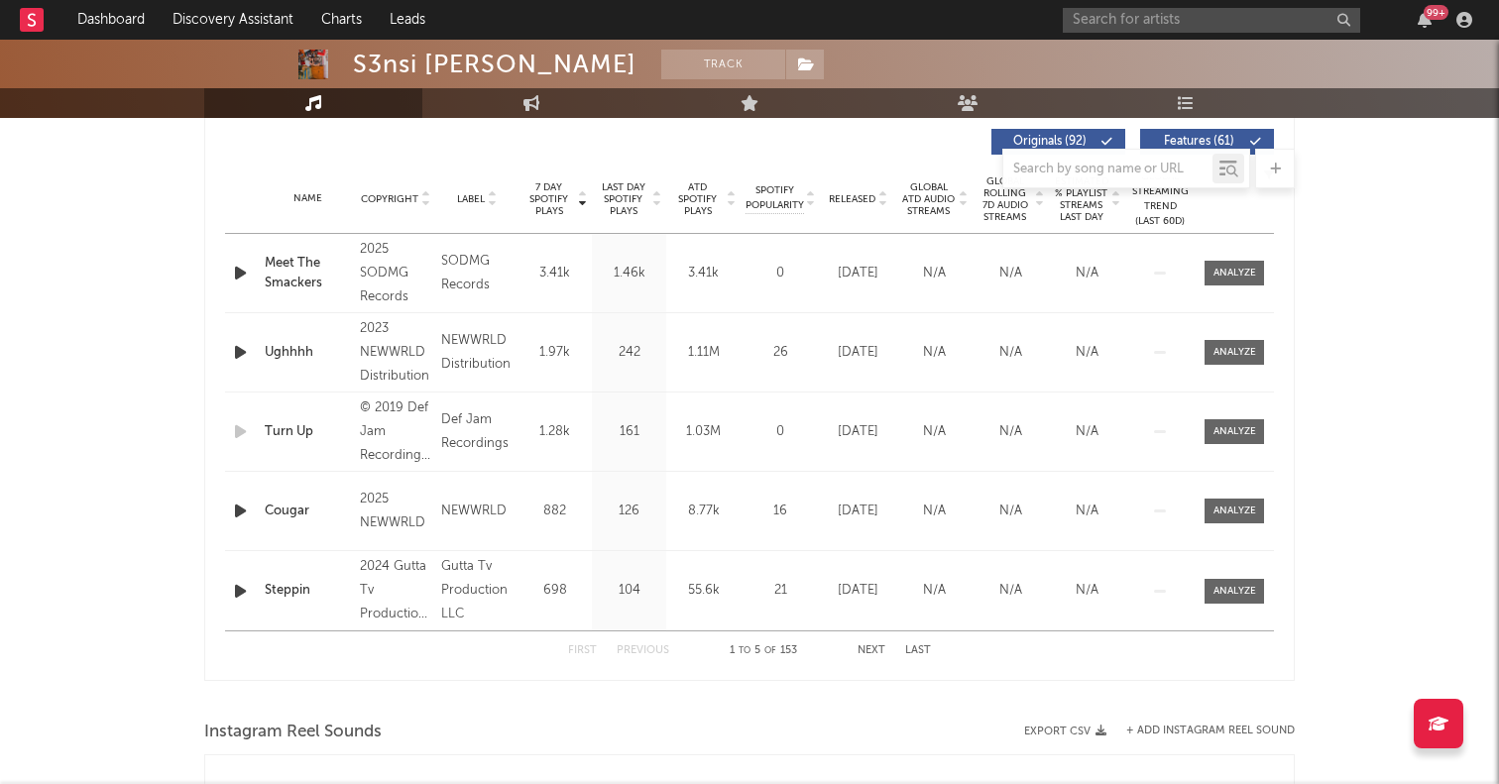
click at [862, 201] on span "Released" at bounding box center [852, 199] width 47 height 12
click at [861, 197] on span "Released" at bounding box center [852, 199] width 47 height 12
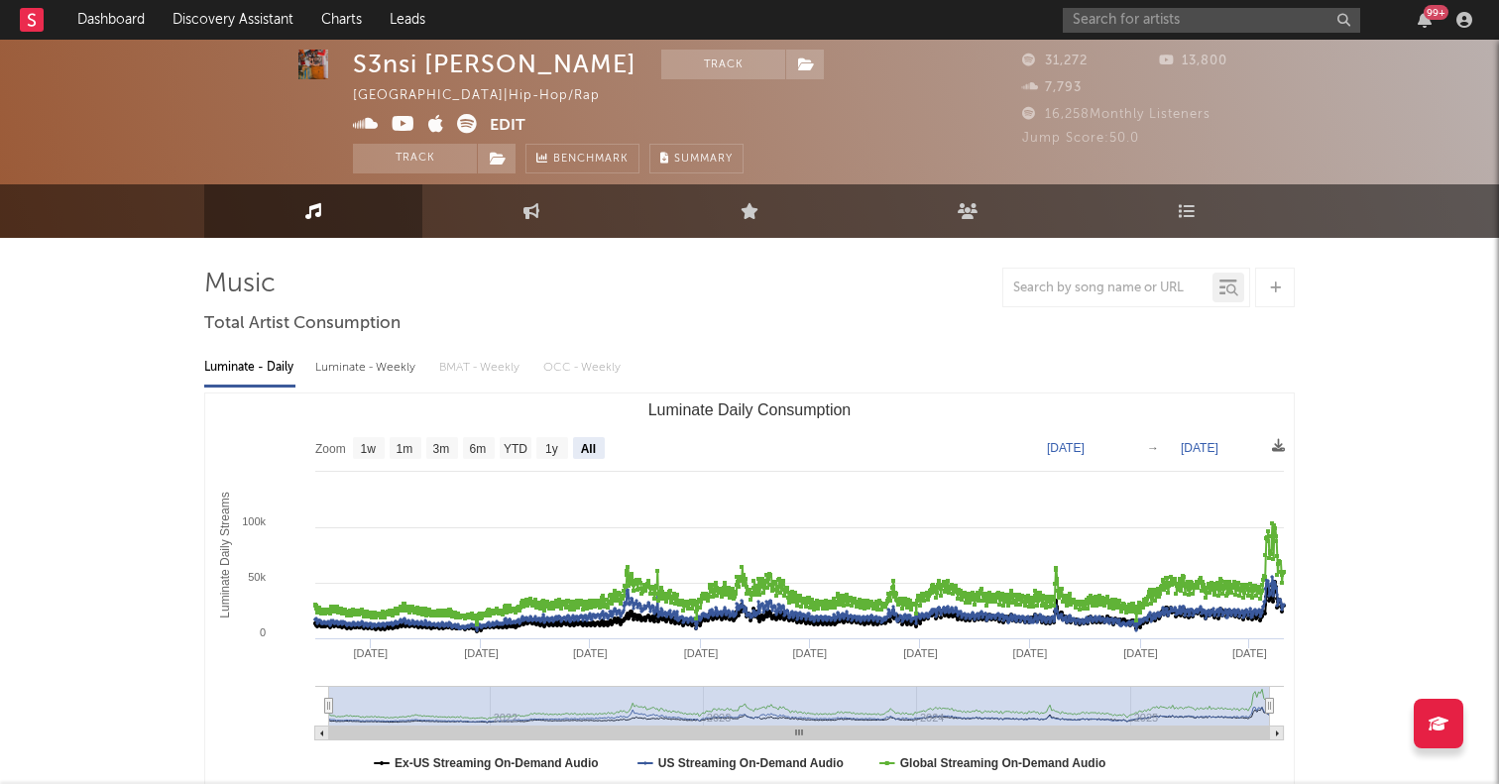
scroll to position [0, 0]
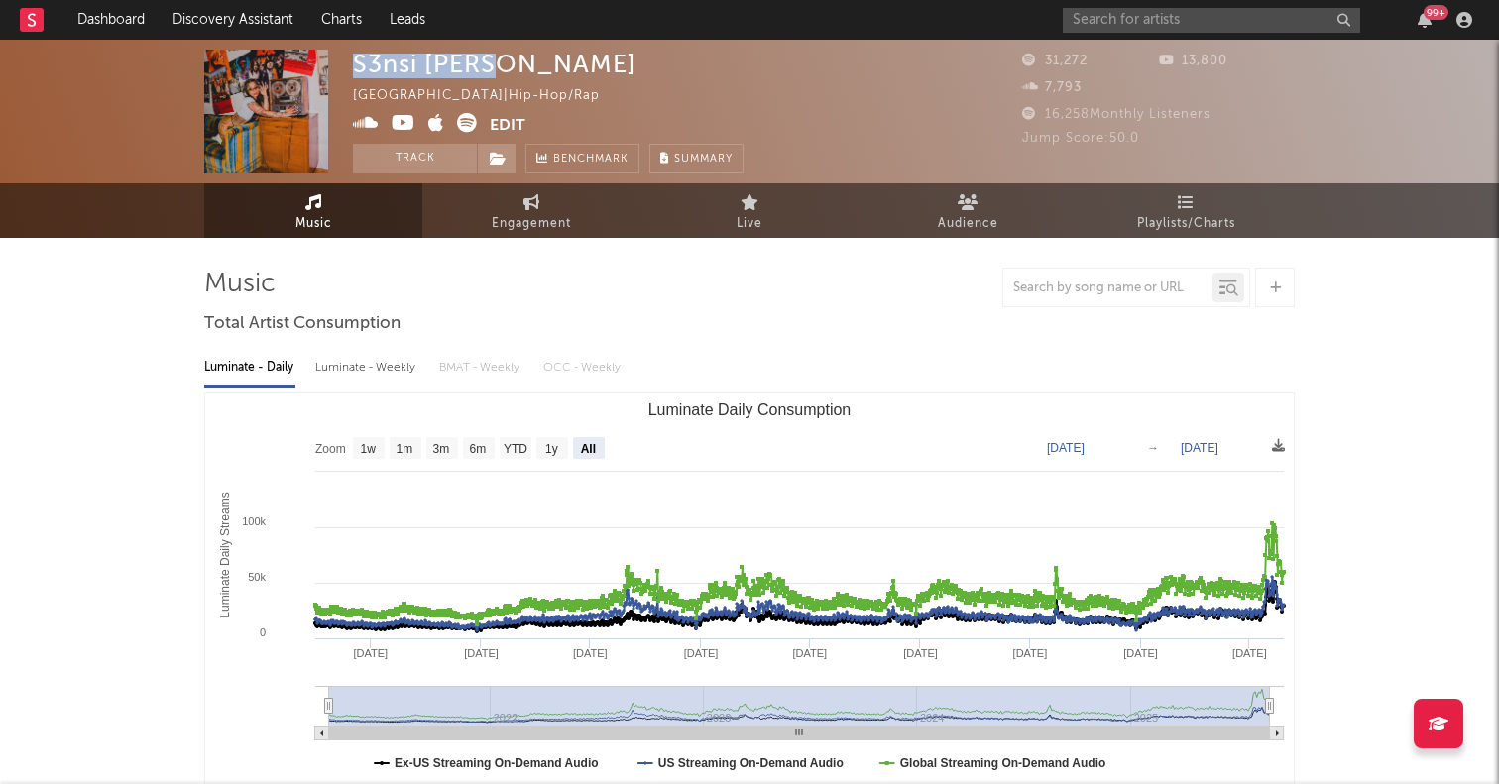
drag, startPoint x: 493, startPoint y: 65, endPoint x: 359, endPoint y: 65, distance: 133.9
click at [359, 66] on div "S3nsi [PERSON_NAME] [GEOGRAPHIC_DATA] | Hip-Hop/Rap Edit Track Benchmark Summary" at bounding box center [548, 112] width 391 height 124
copy div "S3nsi [PERSON_NAME]"
click at [467, 126] on icon at bounding box center [467, 123] width 20 height 20
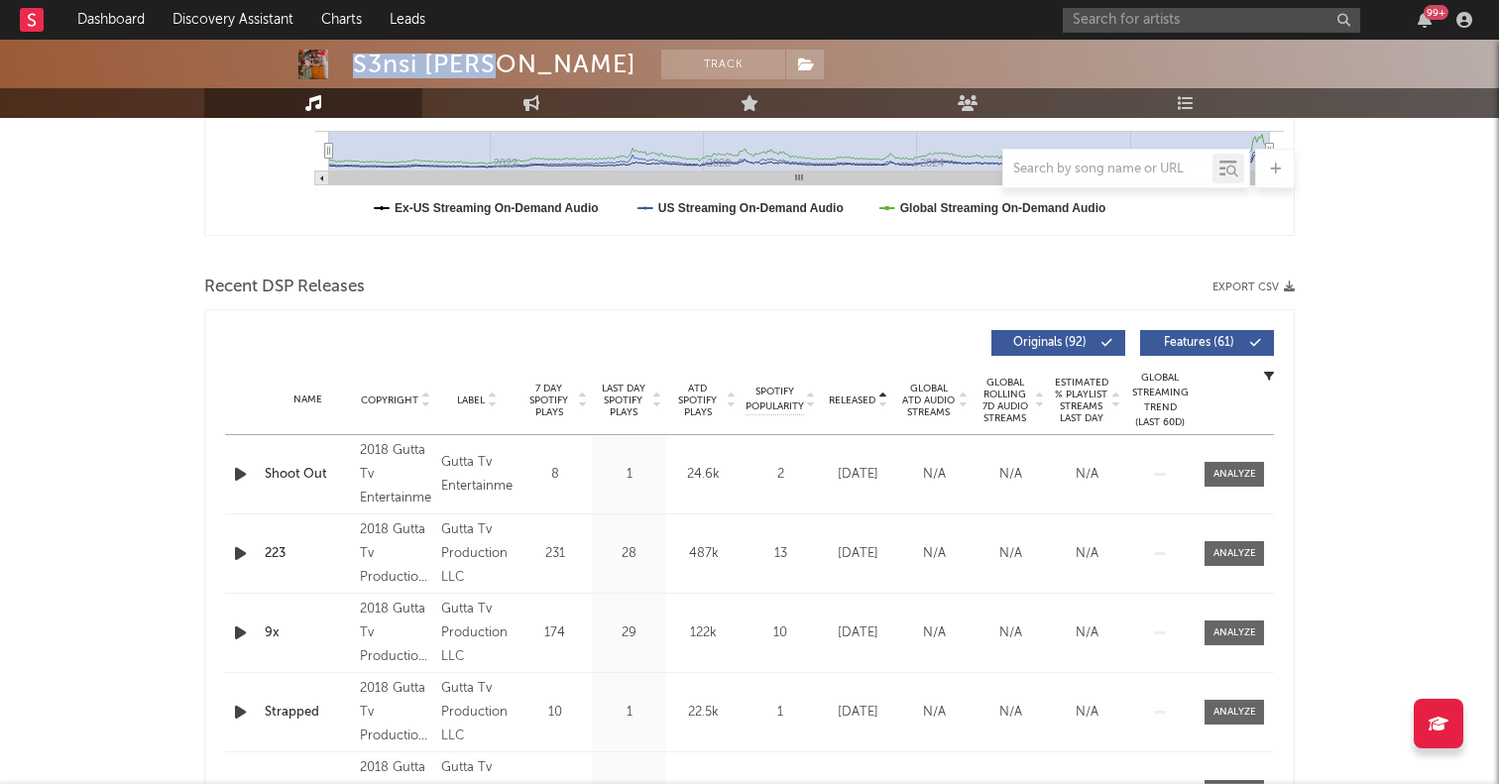
scroll to position [636, 0]
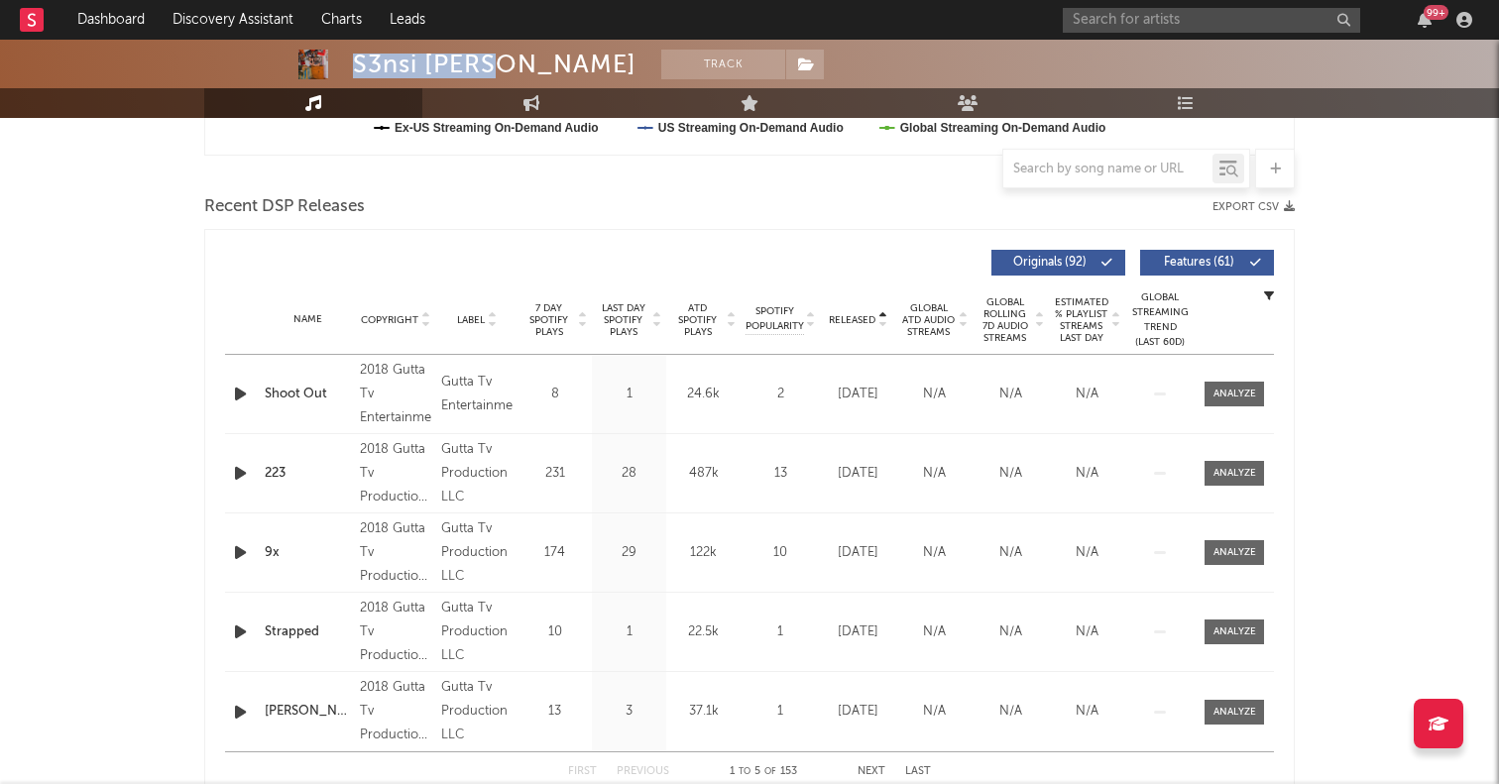
click at [846, 323] on span "Released" at bounding box center [852, 320] width 47 height 12
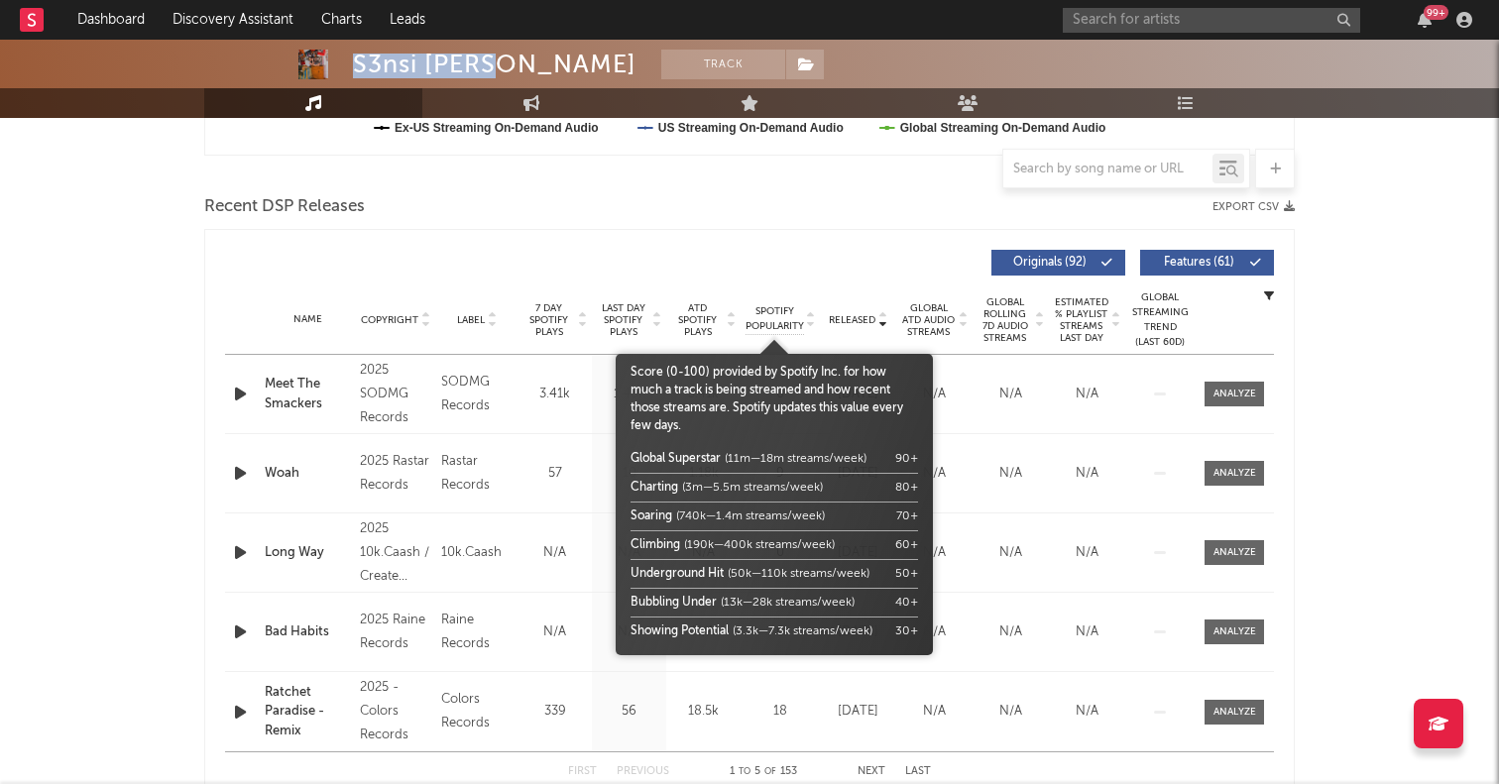
click at [701, 321] on span "ATD Spotify Plays" at bounding box center [697, 320] width 53 height 36
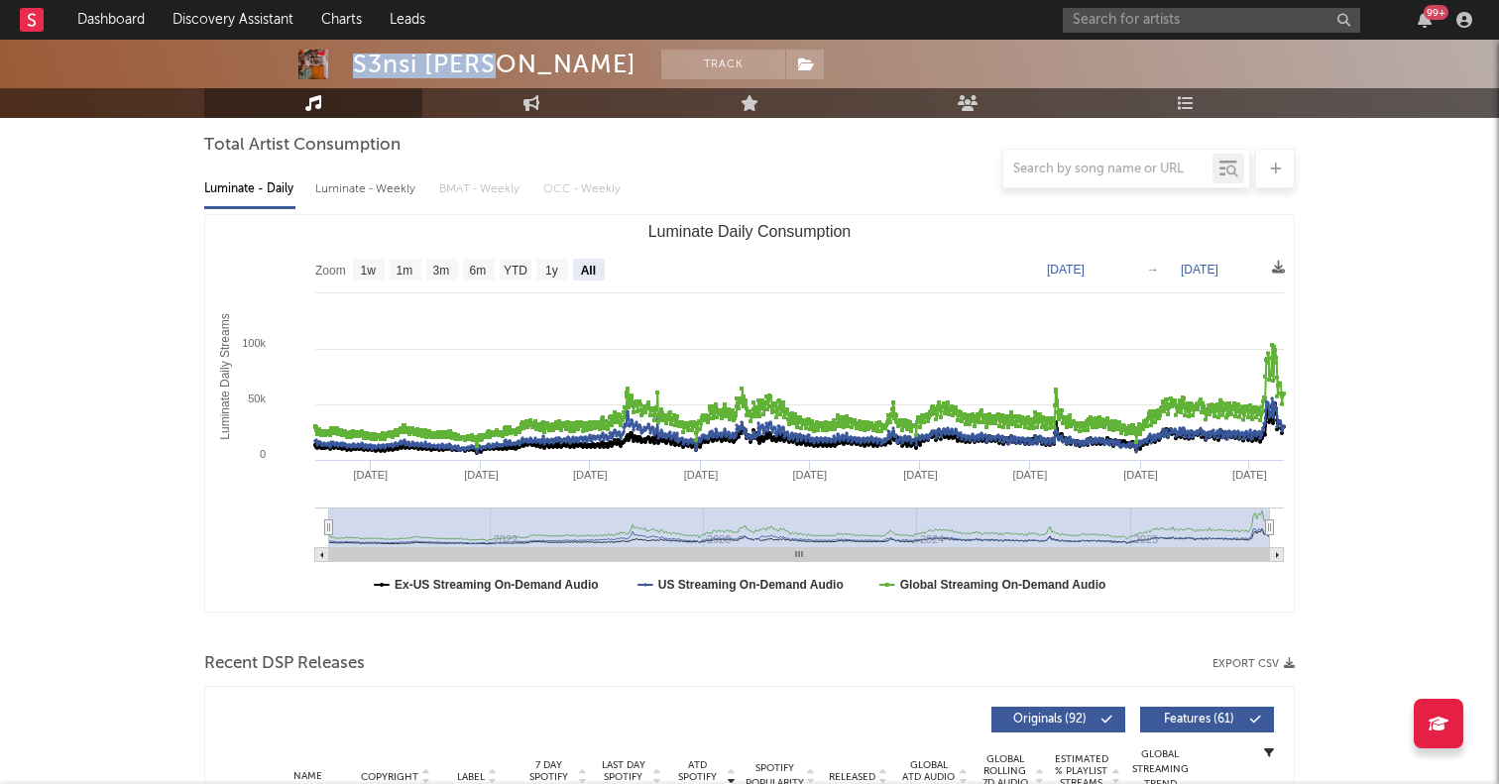
scroll to position [0, 0]
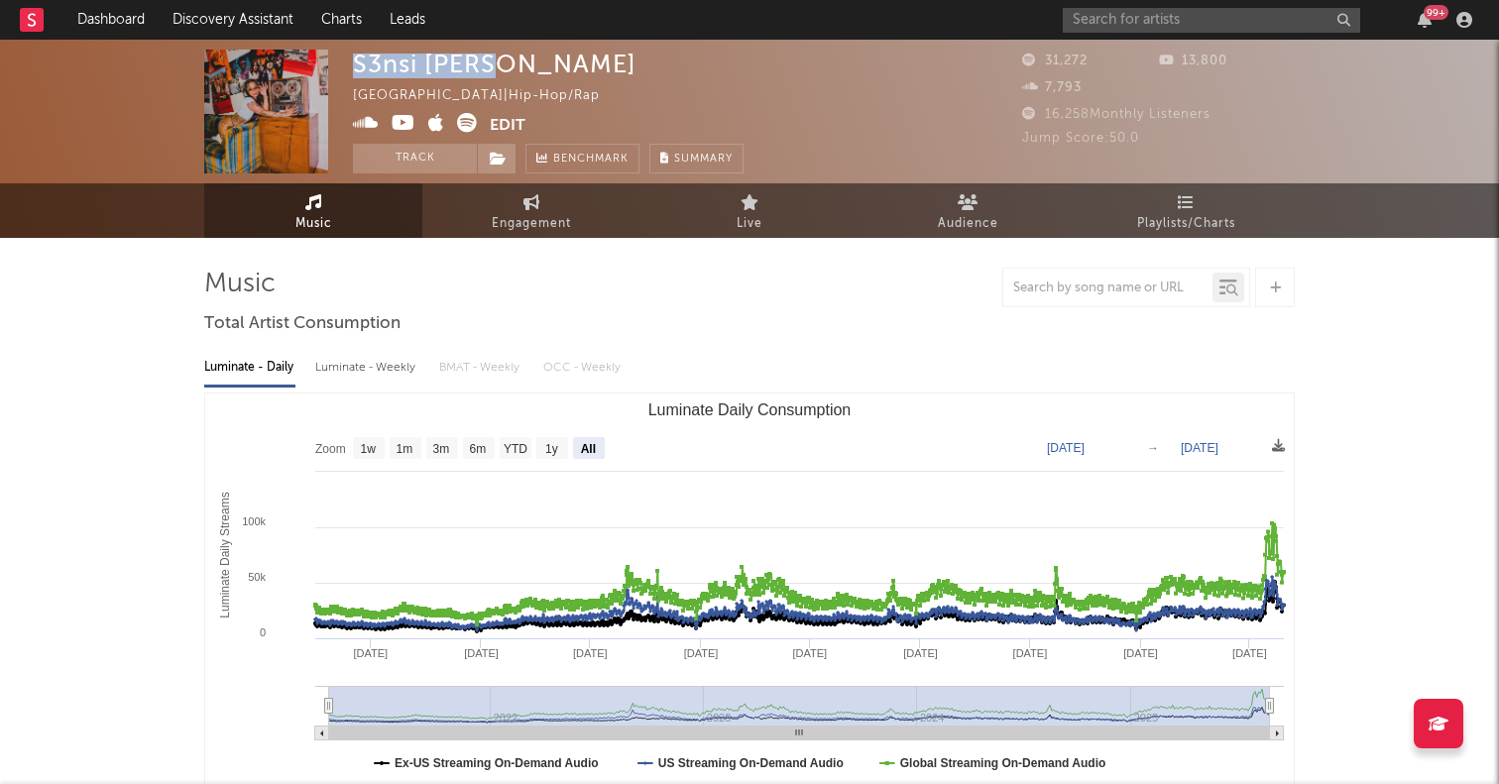
click at [396, 122] on icon at bounding box center [404, 123] width 24 height 20
